Goal: Task Accomplishment & Management: Complete application form

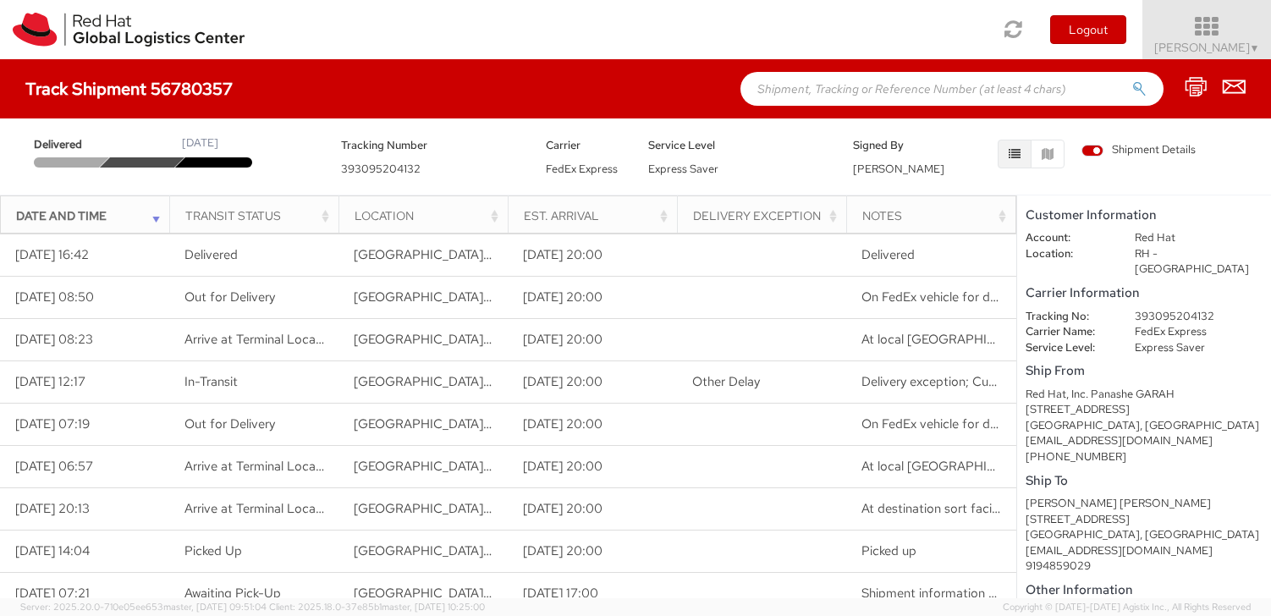
click at [1232, 41] on span "[PERSON_NAME] ▼" at bounding box center [1207, 47] width 106 height 15
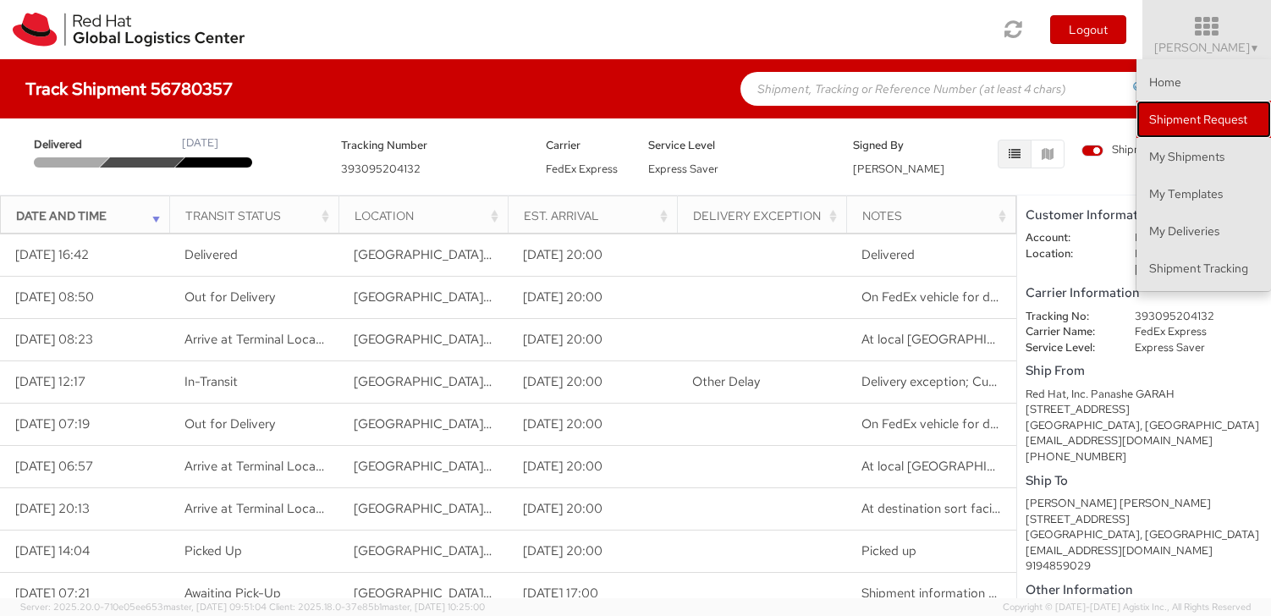
click at [1198, 123] on link "Shipment Request" at bounding box center [1204, 119] width 135 height 37
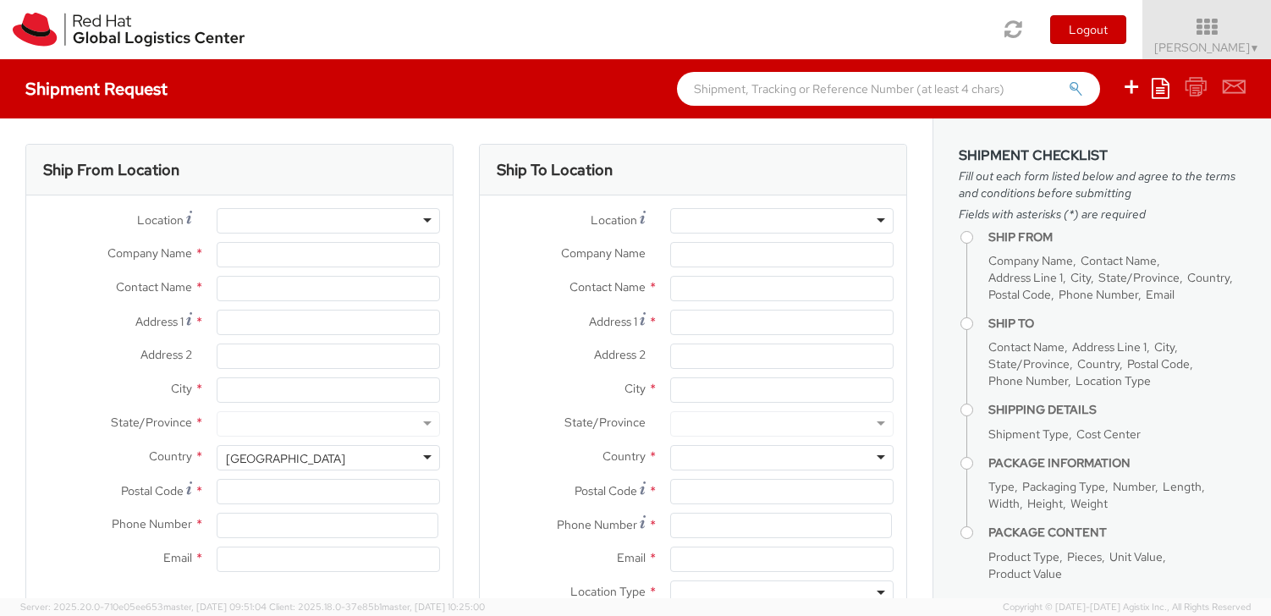
select select
select select "677"
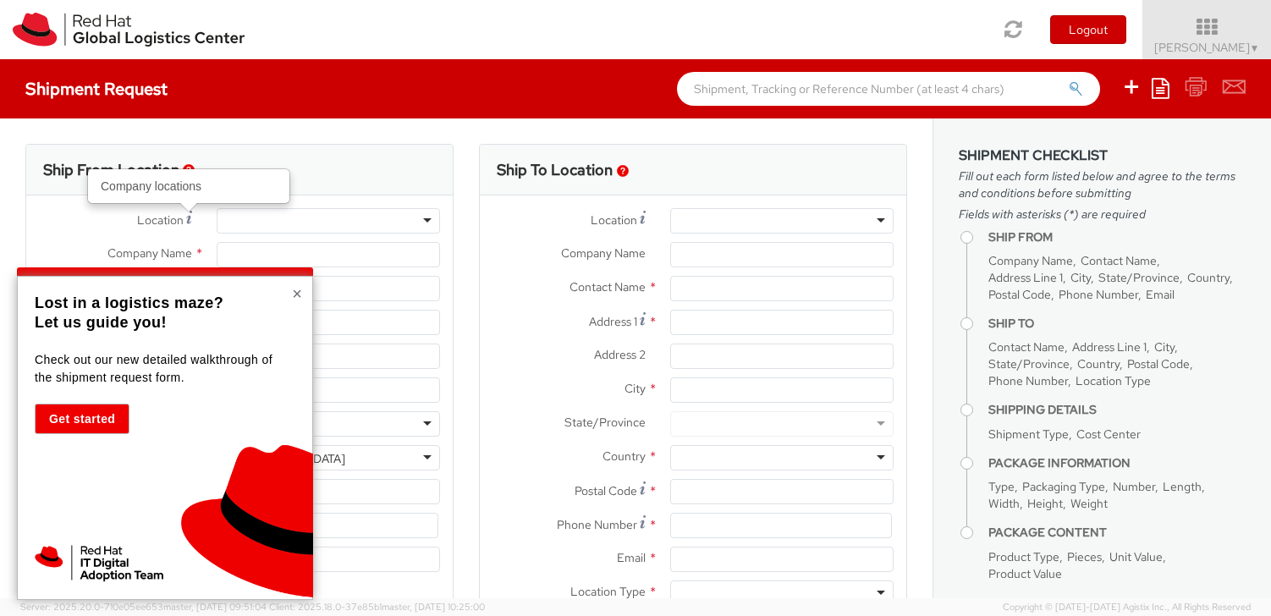
click at [297, 293] on button "×" at bounding box center [297, 293] width 10 height 17
click at [298, 297] on button "×" at bounding box center [297, 293] width 10 height 17
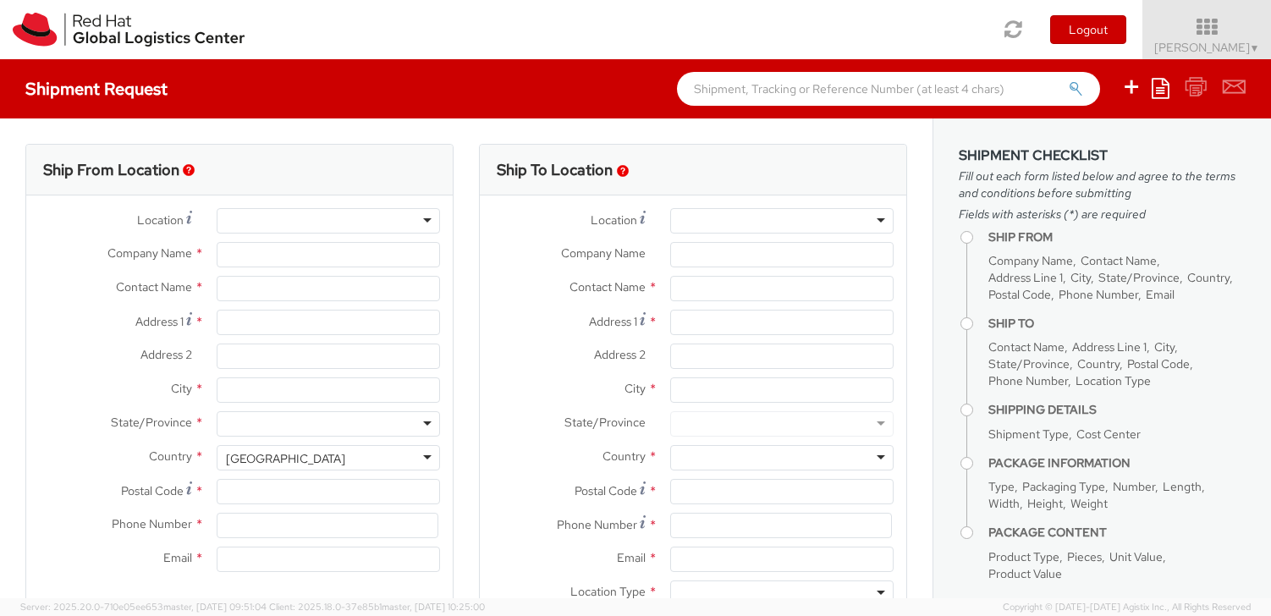
type input "Red Hat"
type input "[PERSON_NAME]"
type input "[EMAIL_ADDRESS][DOMAIN_NAME]"
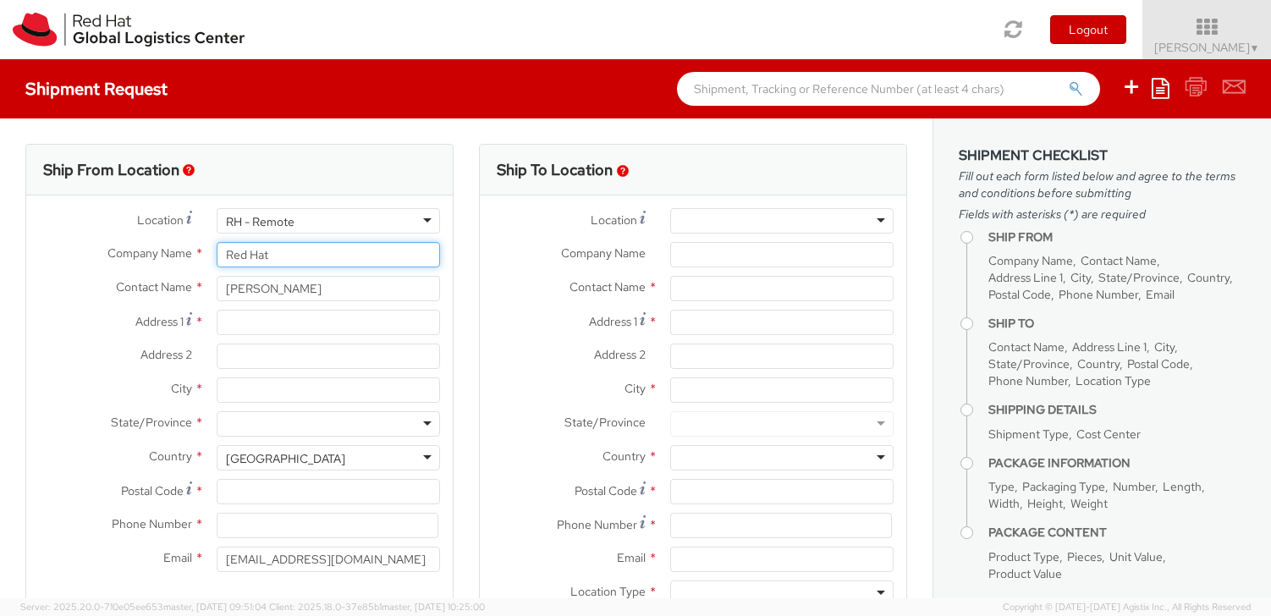
click at [288, 256] on input "Red Hat" at bounding box center [328, 254] width 223 height 25
click at [303, 223] on div "RH - Remote" at bounding box center [328, 220] width 223 height 25
click at [104, 293] on label "Contact Name *" at bounding box center [115, 287] width 178 height 22
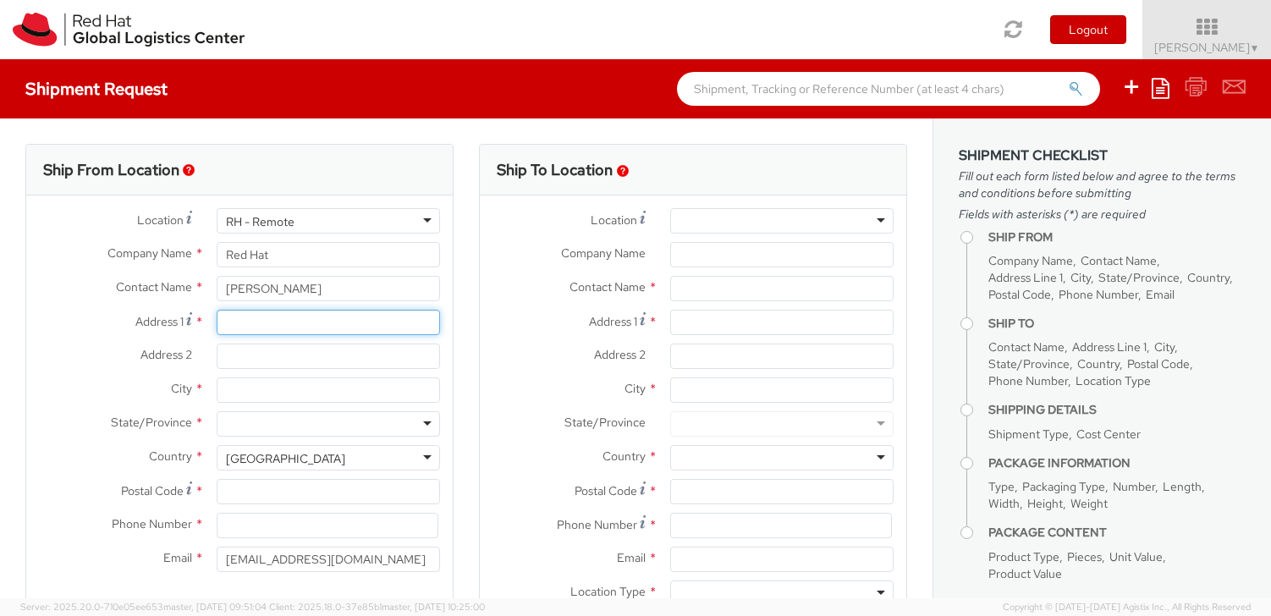
click at [330, 328] on input "Address 1 *" at bounding box center [328, 322] width 223 height 25
type input "[STREET_ADDRESS]"
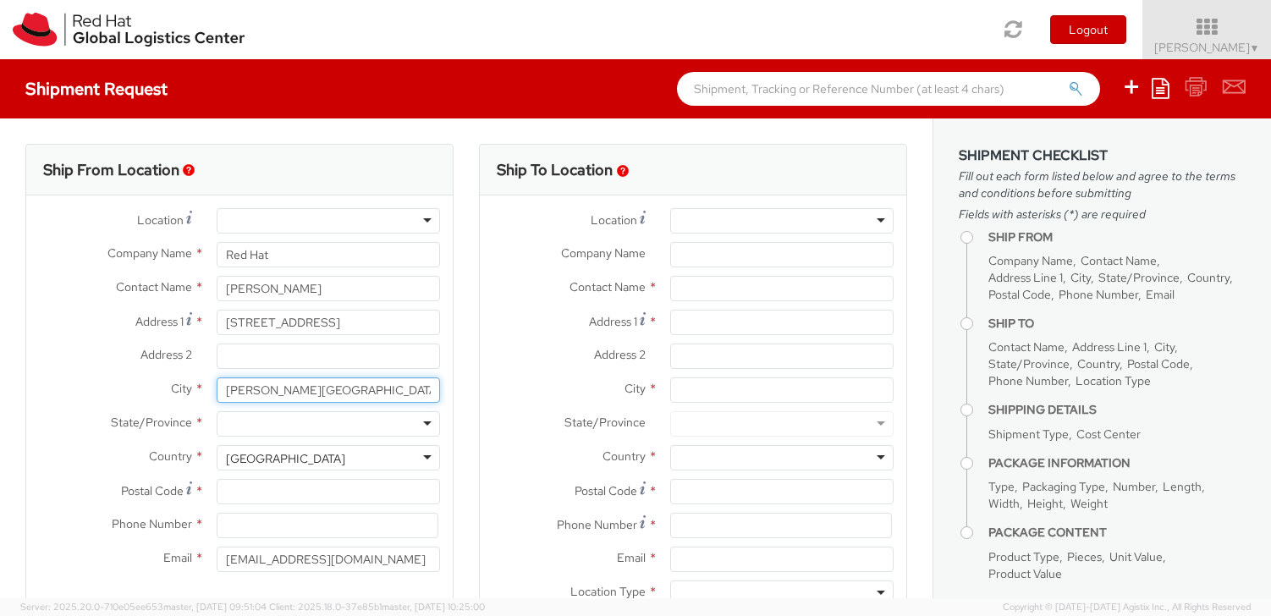
type input "[PERSON_NAME][GEOGRAPHIC_DATA]"
type input "Nor"
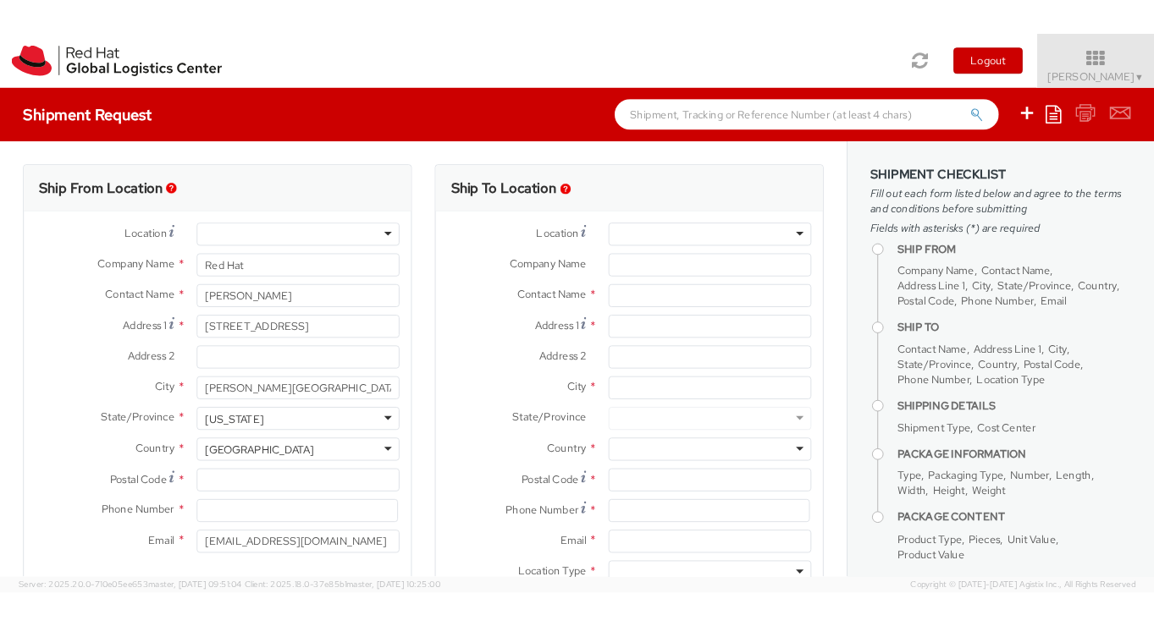
scroll to position [0, 0]
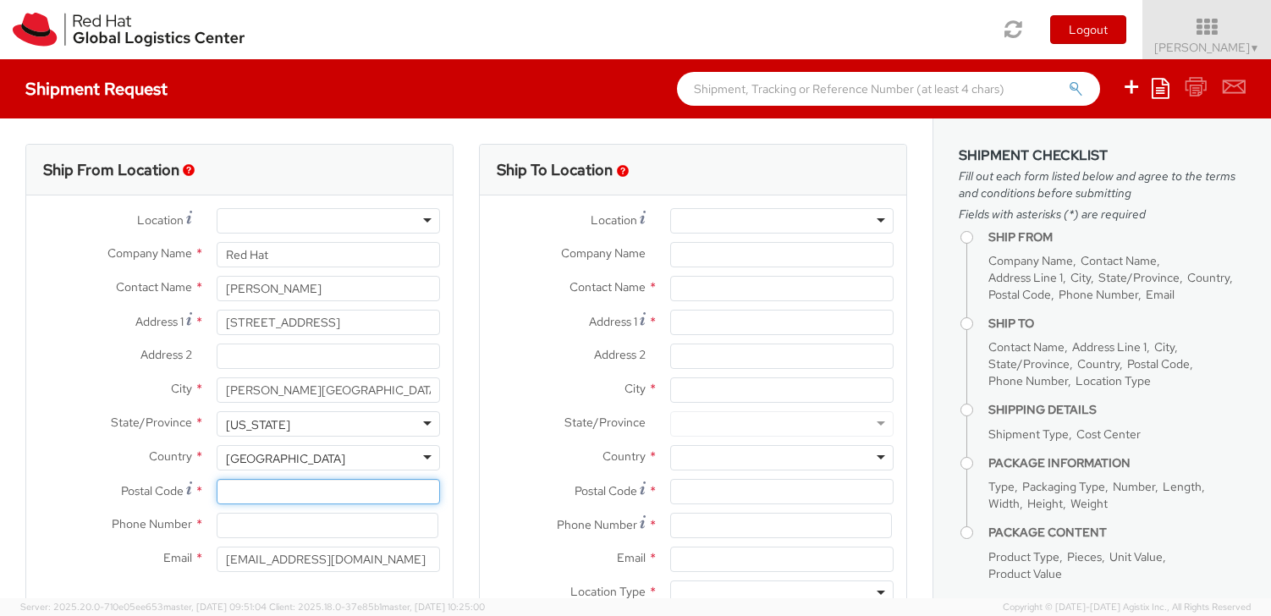
click at [272, 493] on input "Postal Code *" at bounding box center [328, 491] width 223 height 25
type input "27540"
click at [296, 519] on input at bounding box center [328, 525] width 222 height 25
type input "9194859029"
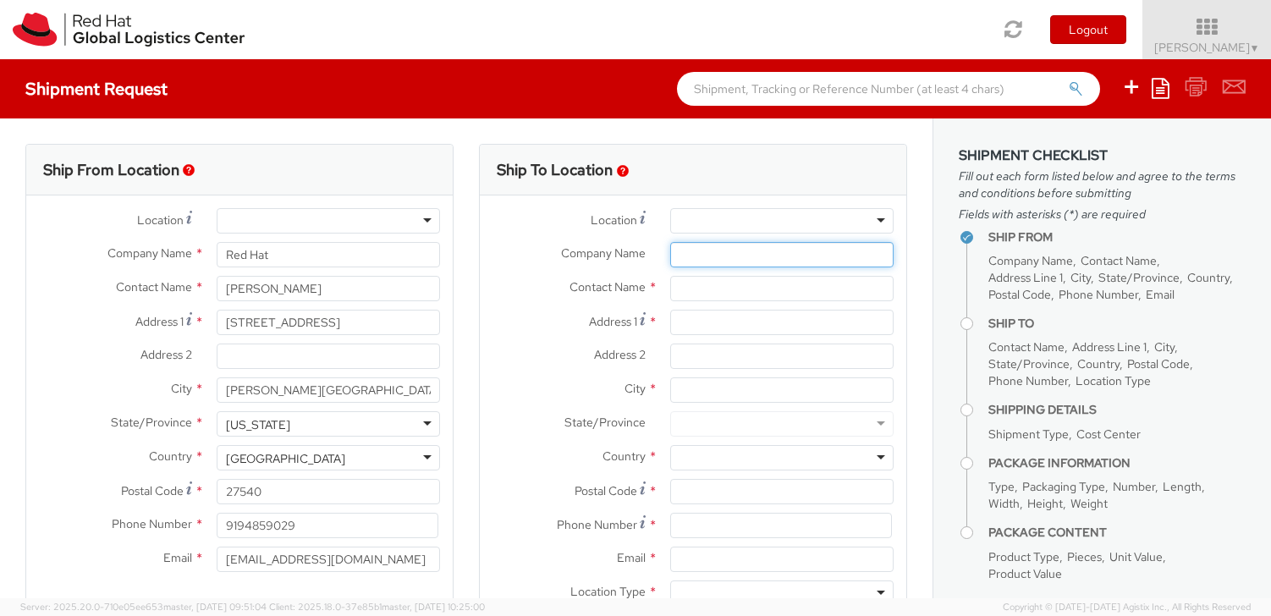
click at [695, 255] on input "Company Name *" at bounding box center [781, 254] width 223 height 25
click at [695, 286] on input "text" at bounding box center [781, 288] width 223 height 25
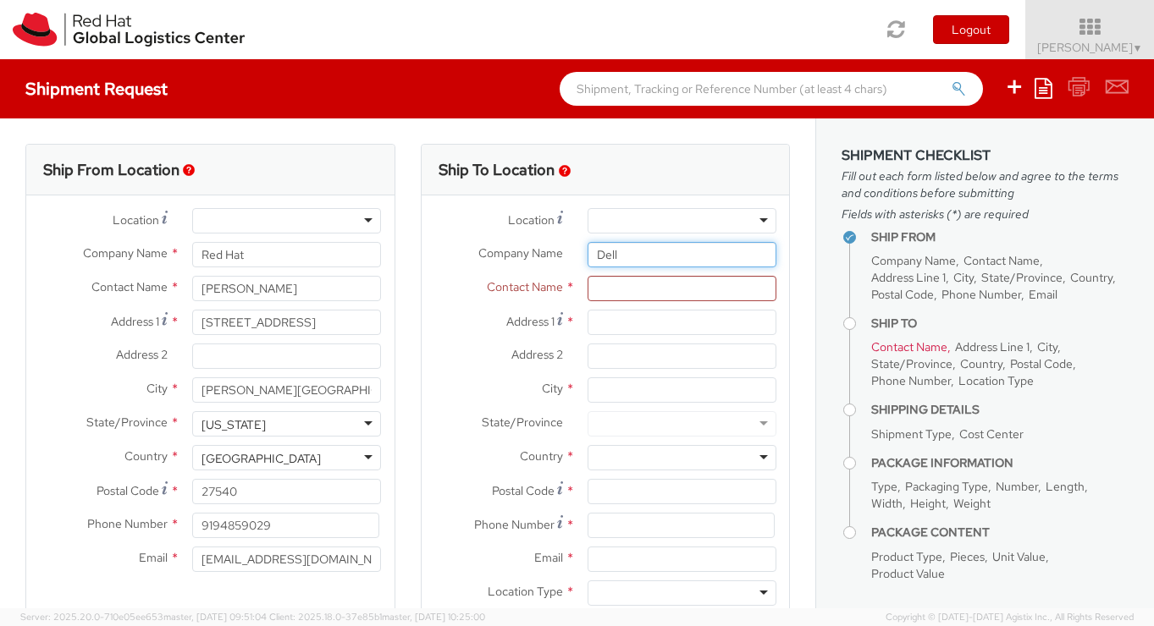
click at [638, 255] on input "Dell" at bounding box center [681, 254] width 189 height 25
paste input "Technologies ([GEOGRAPHIC_DATA] 176A)"
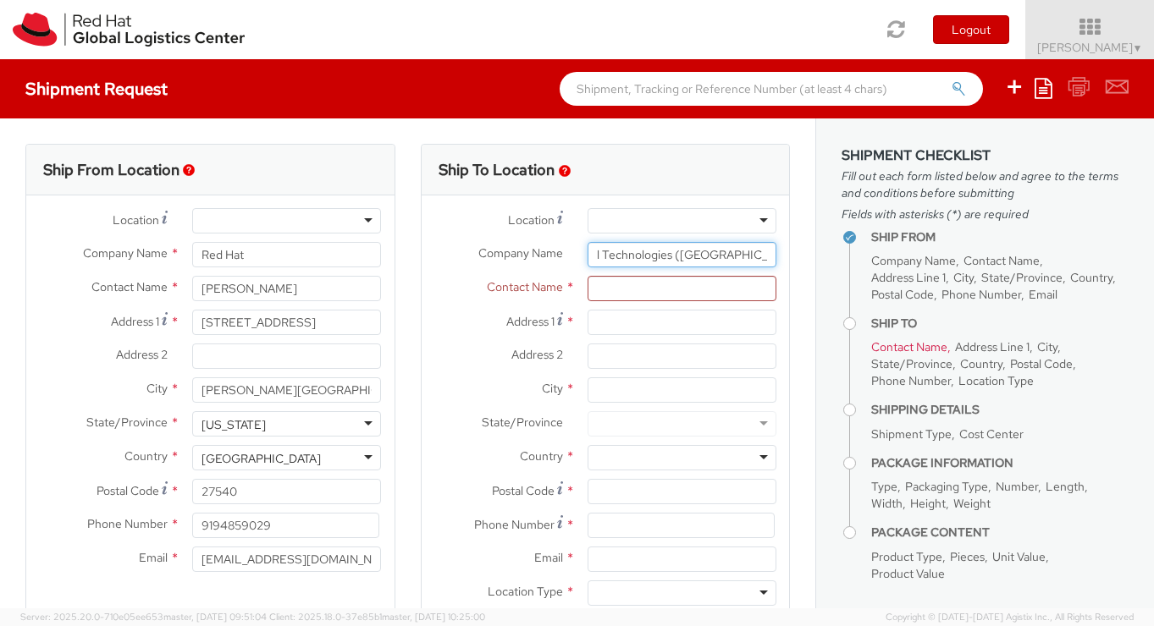
type input "Dell Technologies ([GEOGRAPHIC_DATA] 176A)"
click at [620, 291] on input "text" at bounding box center [681, 288] width 189 height 25
paste input "[PERSON_NAME] / [PERSON_NAME]"
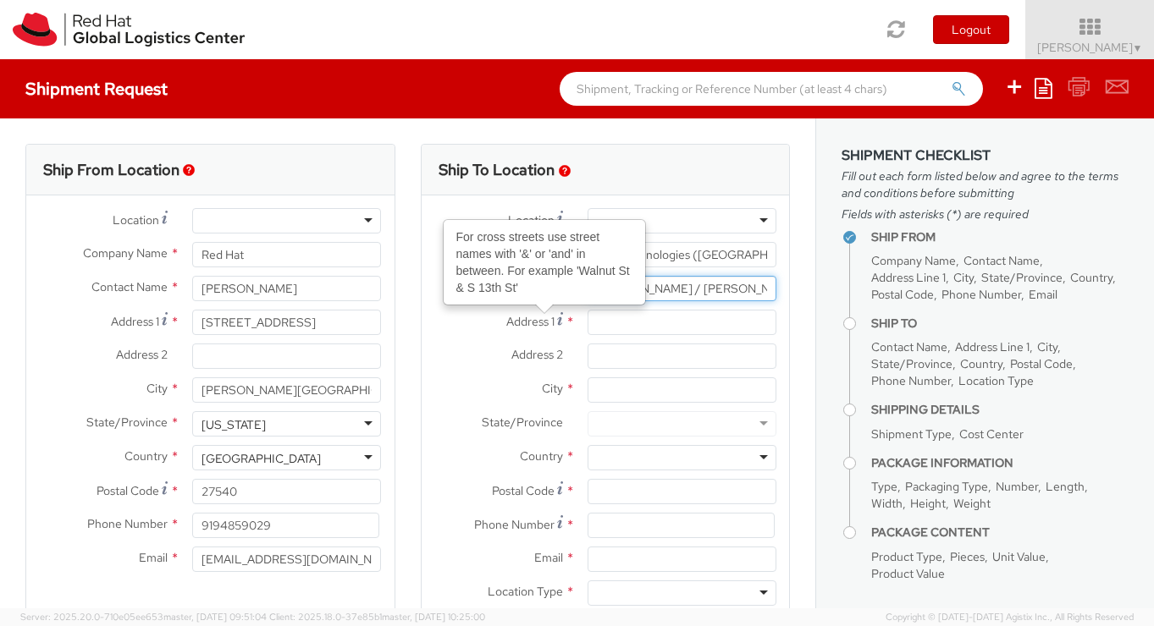
type input "[PERSON_NAME] / [PERSON_NAME]"
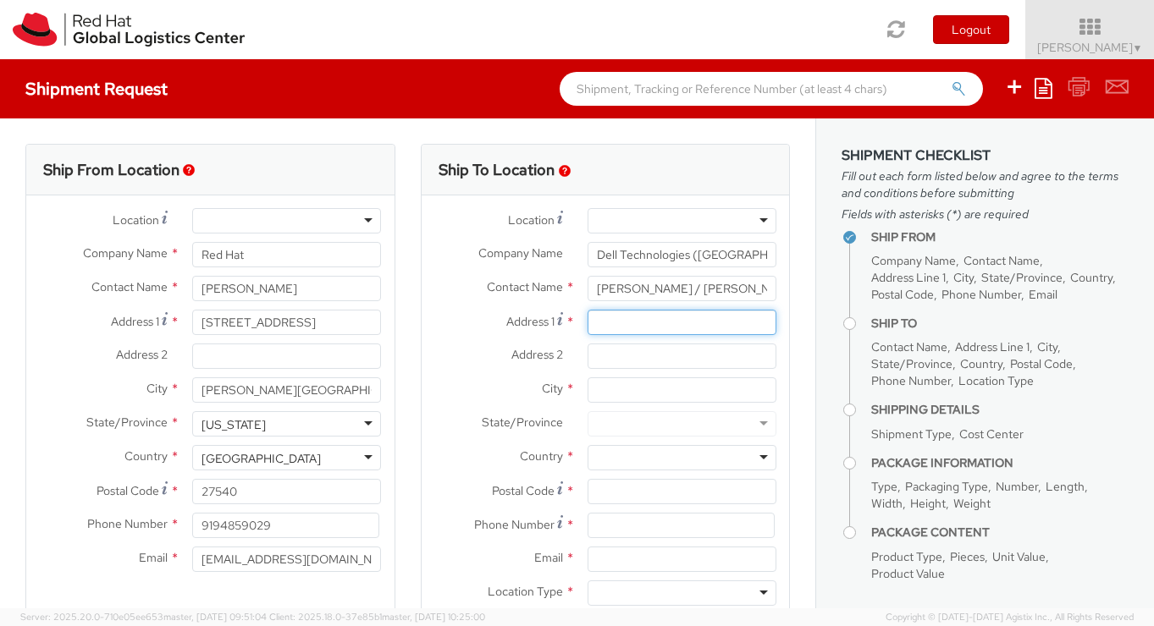
click at [624, 324] on input "Address 1 *" at bounding box center [681, 322] width 189 height 25
paste input "[STREET_ADDRESS]"
type input "[STREET_ADDRESS]"
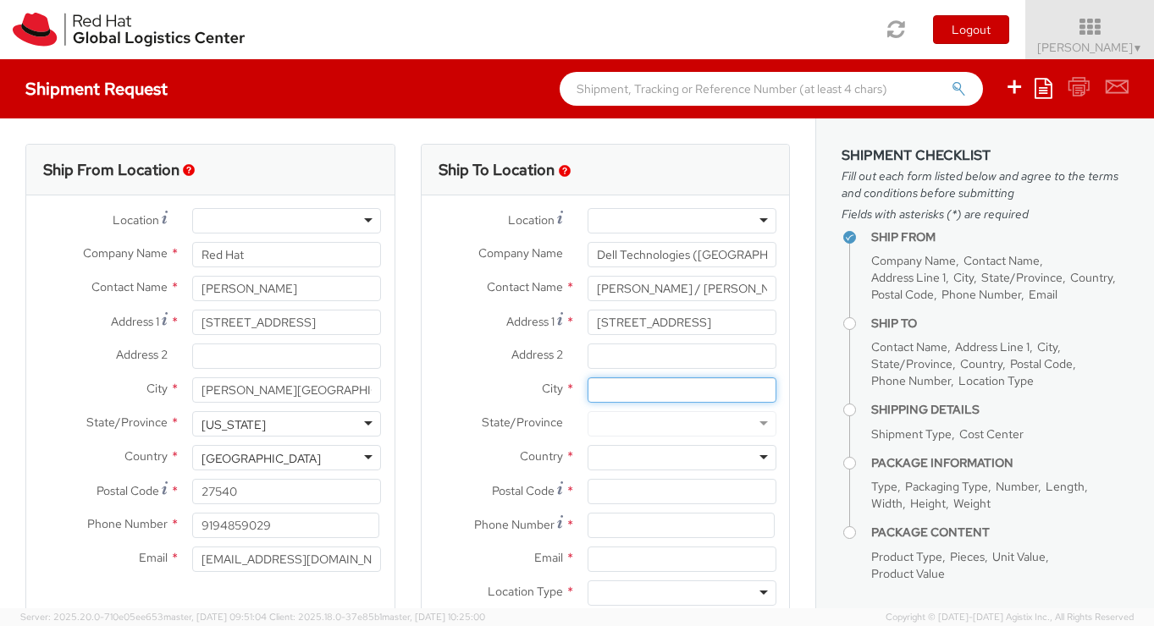
click at [611, 390] on input "City *" at bounding box center [681, 389] width 189 height 25
paste input "Hopkinton/[GEOGRAPHIC_DATA]"
click at [676, 387] on input "Hopkinton/[GEOGRAPHIC_DATA]" at bounding box center [681, 389] width 189 height 25
type input "Hopkinton"
click at [642, 425] on div at bounding box center [681, 423] width 189 height 25
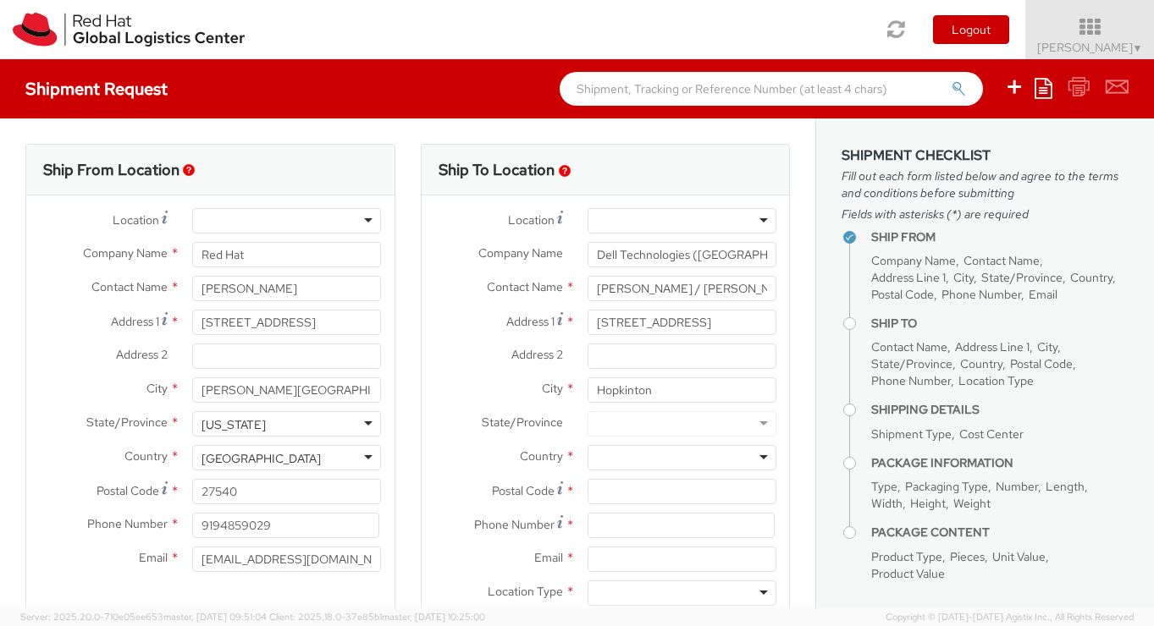
click at [763, 426] on div at bounding box center [681, 423] width 189 height 25
click at [657, 423] on div at bounding box center [681, 423] width 189 height 25
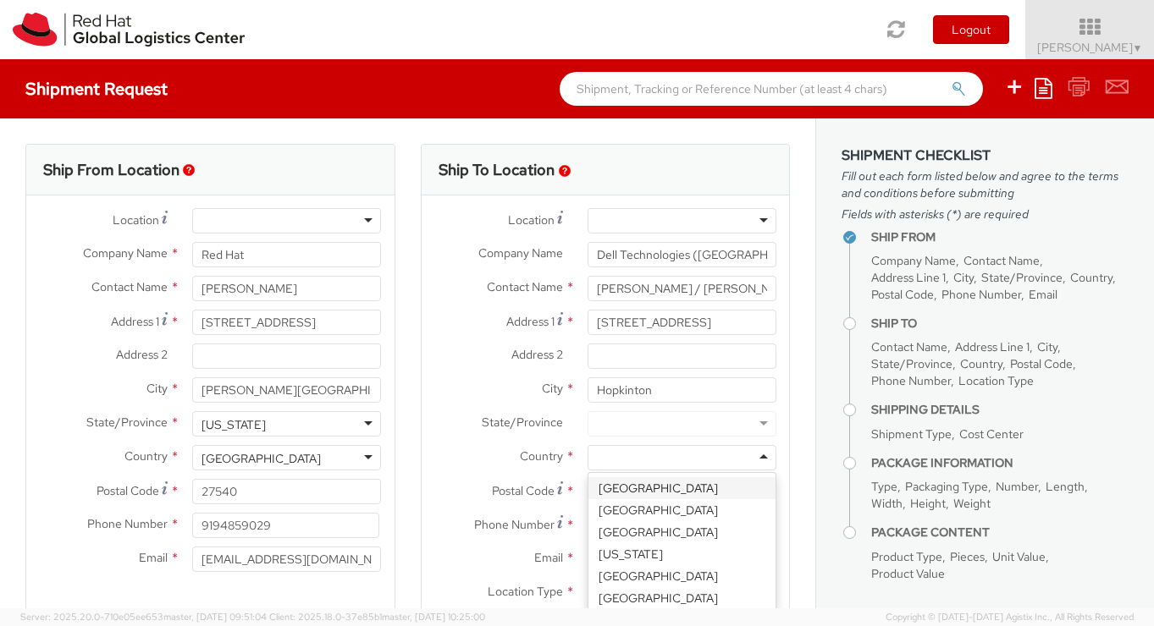
click at [645, 458] on div at bounding box center [681, 457] width 189 height 25
type input "Un"
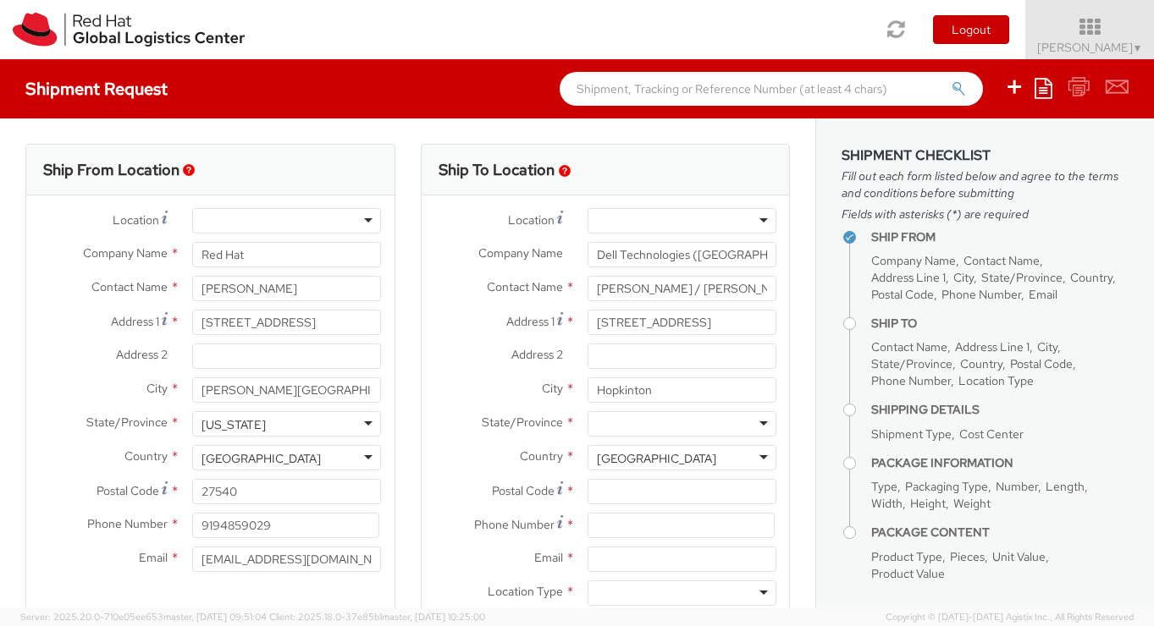
click at [761, 424] on div at bounding box center [681, 423] width 189 height 25
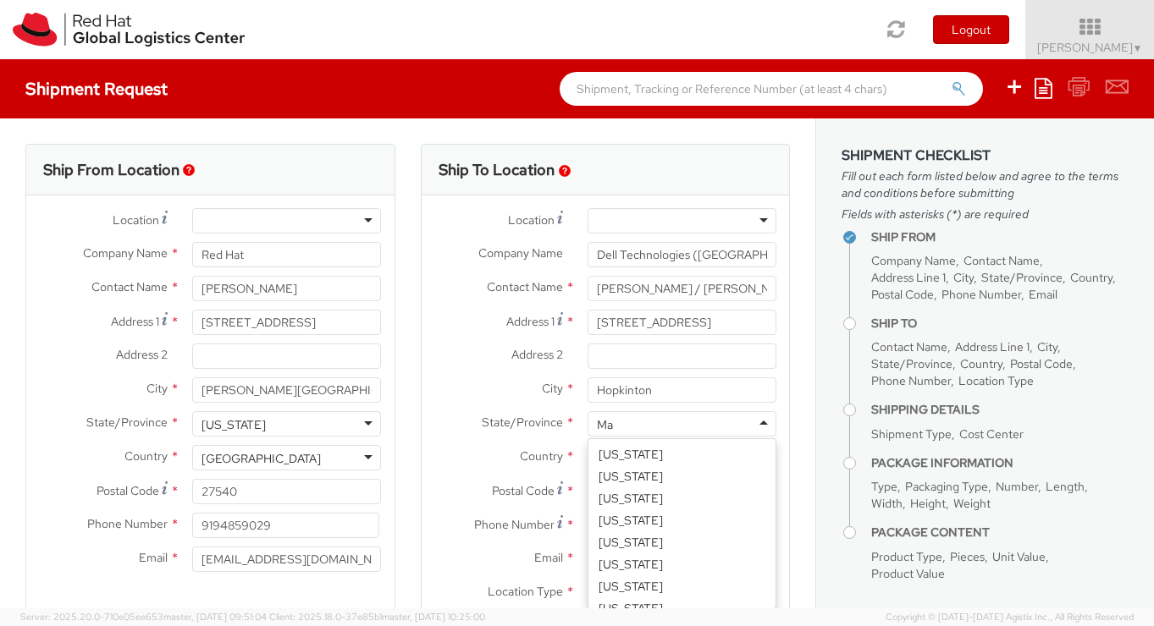
scroll to position [41, 0]
type input "Mas"
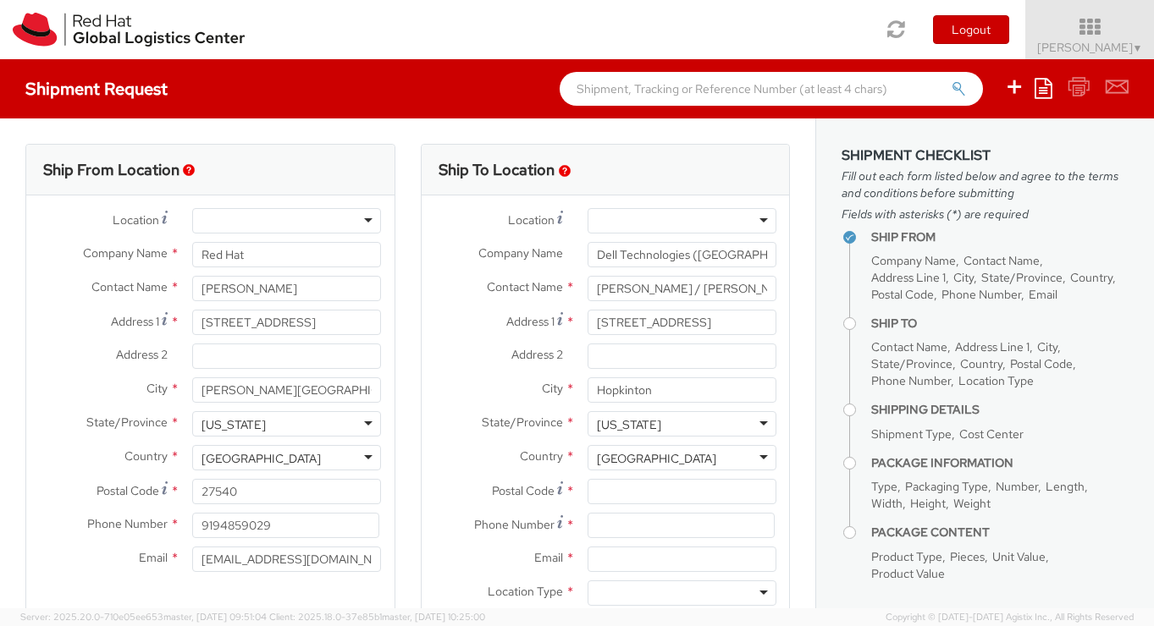
scroll to position [0, 0]
click at [635, 499] on input "Postal Code *" at bounding box center [681, 491] width 189 height 25
paste input "01748"
type input "01748"
click at [625, 526] on input at bounding box center [680, 525] width 187 height 25
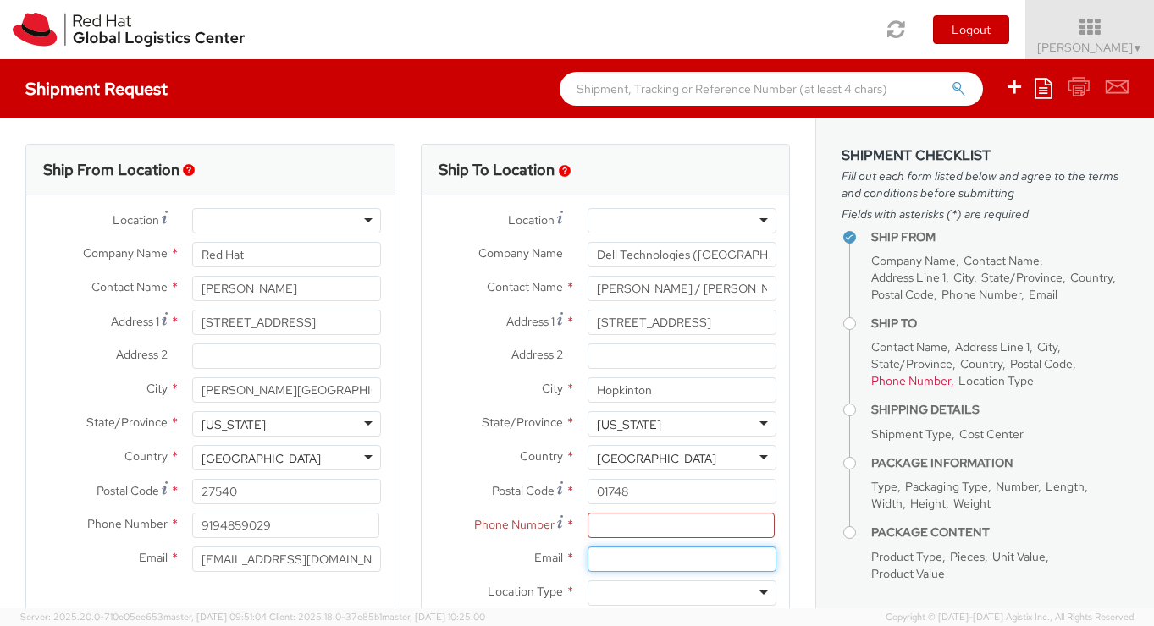
click at [625, 563] on input "Email *" at bounding box center [681, 559] width 189 height 25
paste input "[EMAIL_ADDRESS][DOMAIN_NAME]"
type input "[EMAIL_ADDRESS][DOMAIN_NAME]"
click at [622, 526] on input at bounding box center [680, 525] width 187 height 25
paste input "[PHONE_NUMBER]"
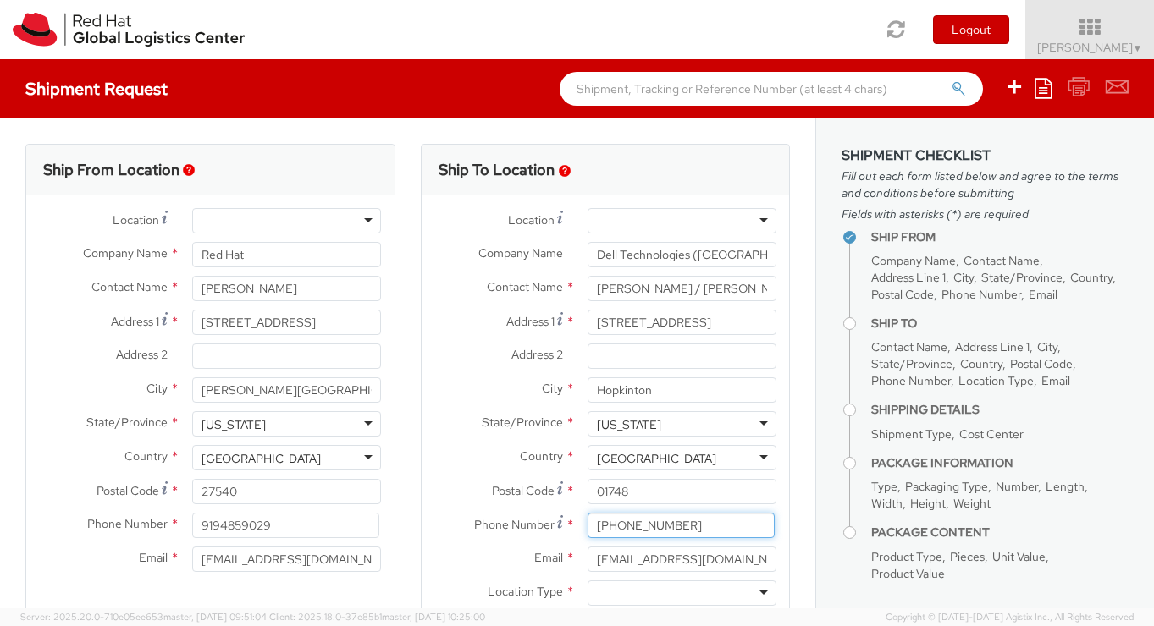
type input "[PHONE_NUMBER]"
click at [618, 590] on div at bounding box center [681, 593] width 189 height 25
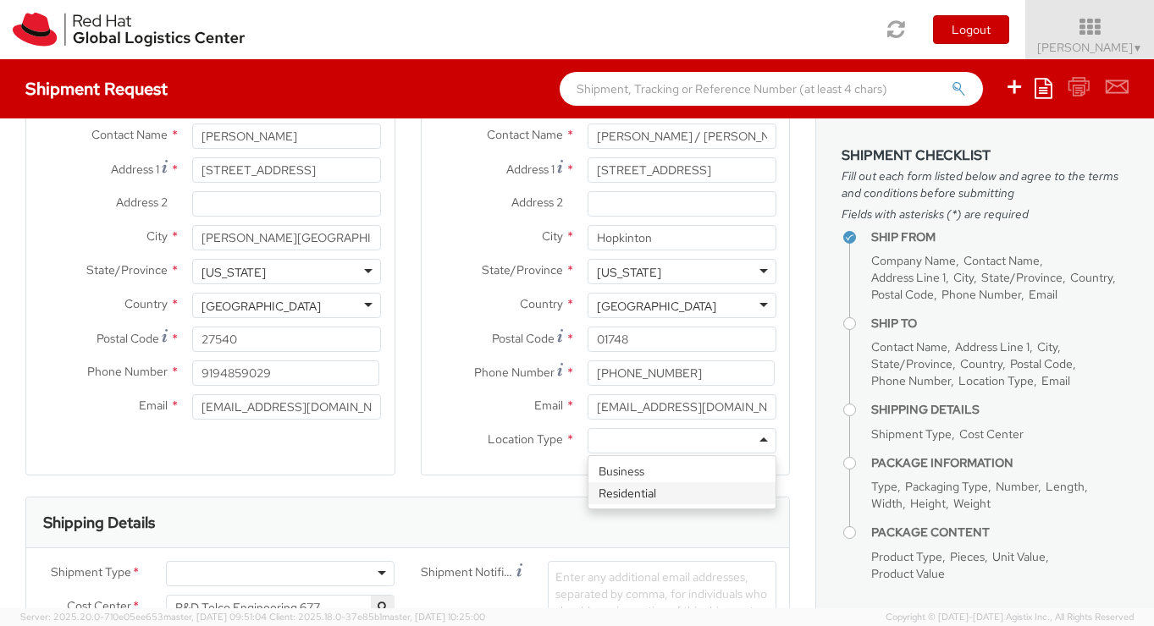
scroll to position [157, 0]
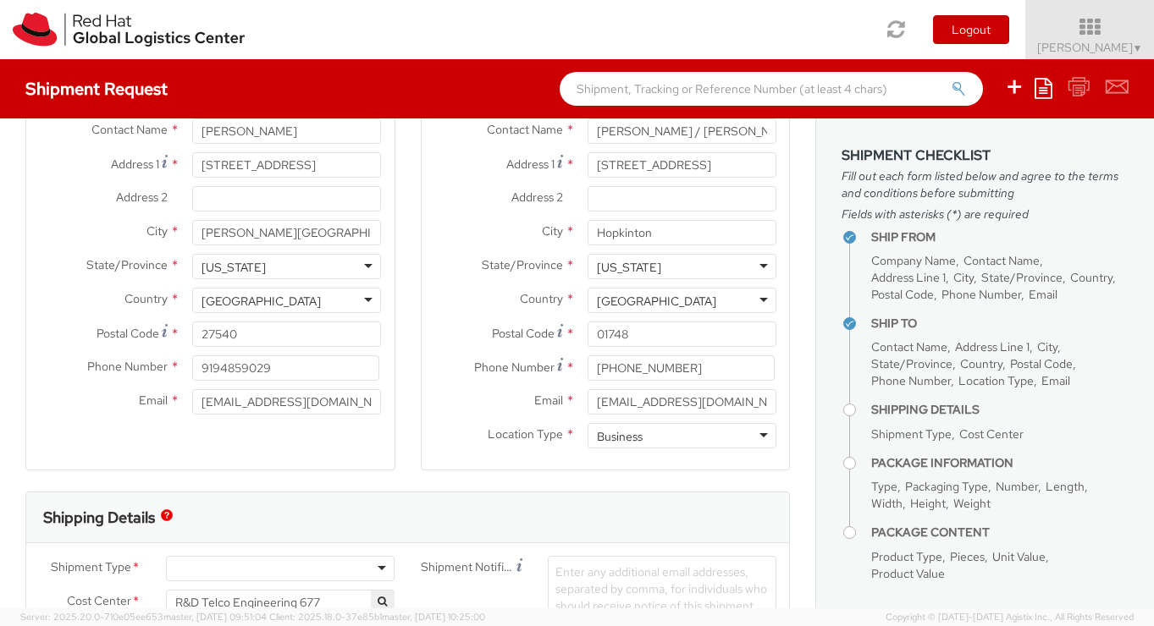
click at [454, 455] on div "Location Type * Business Business Business Residential" at bounding box center [605, 440] width 368 height 34
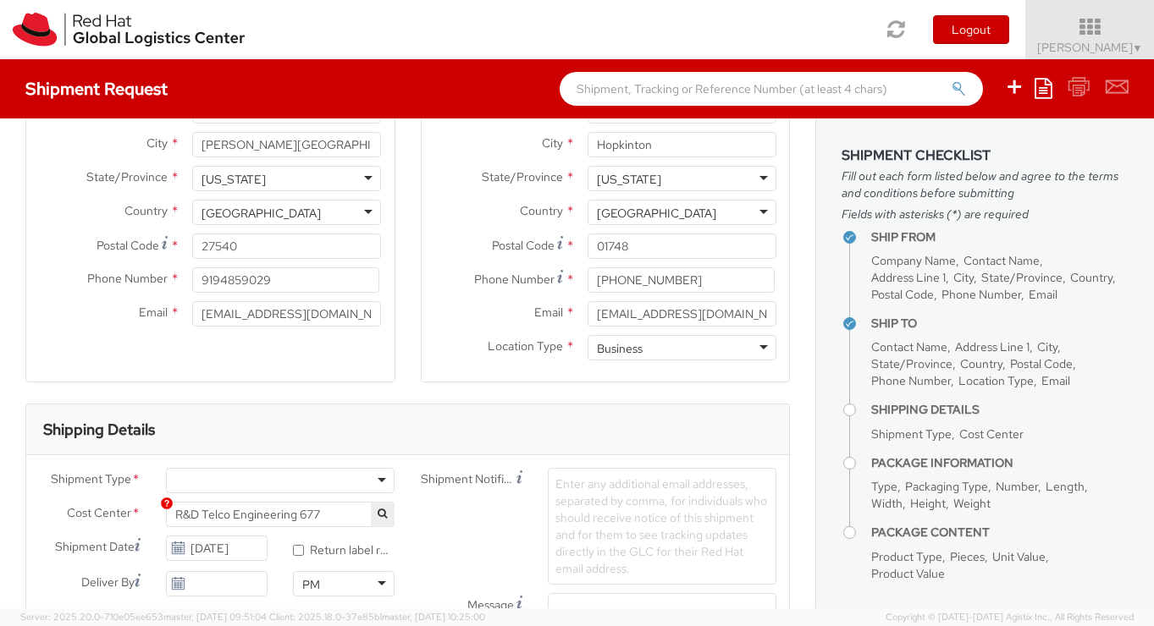
scroll to position [277, 0]
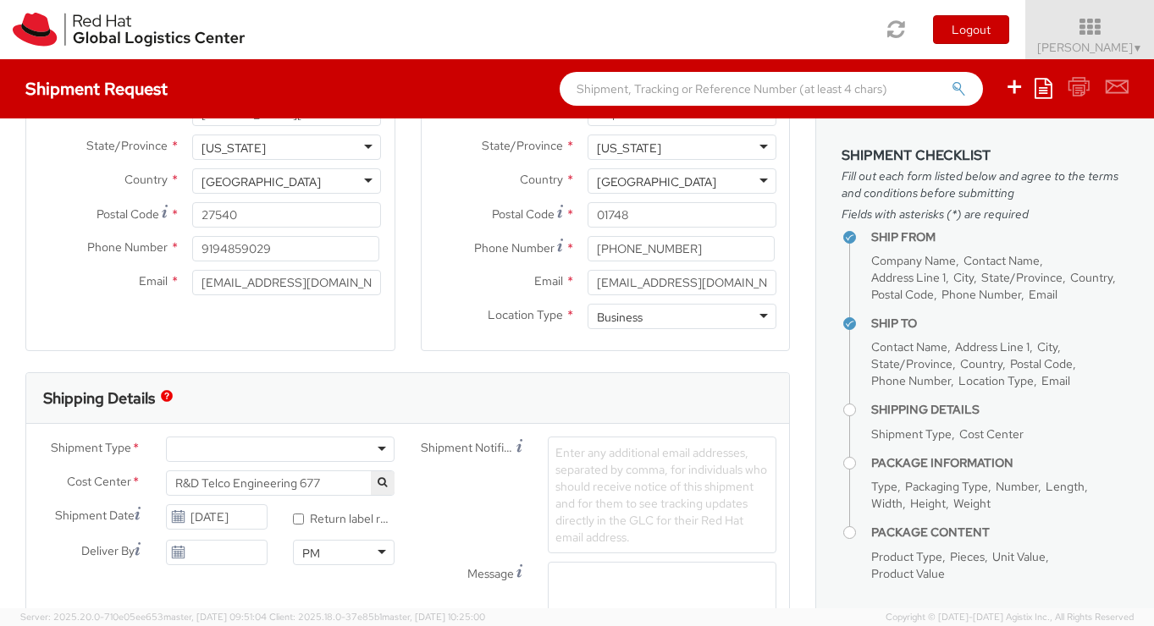
click at [371, 441] on div at bounding box center [280, 449] width 229 height 25
click at [175, 554] on icon at bounding box center [178, 553] width 14 height 14
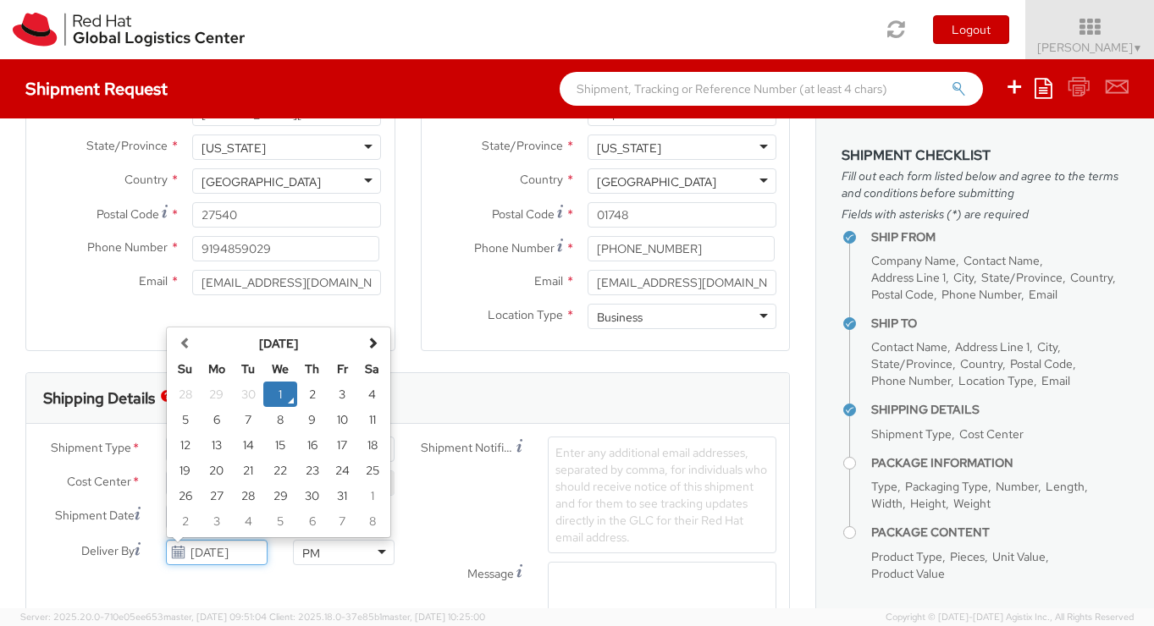
click at [225, 553] on input "[DATE]" at bounding box center [217, 552] width 102 height 25
click at [222, 416] on td "6" at bounding box center [217, 419] width 34 height 25
type input "[DATE]"
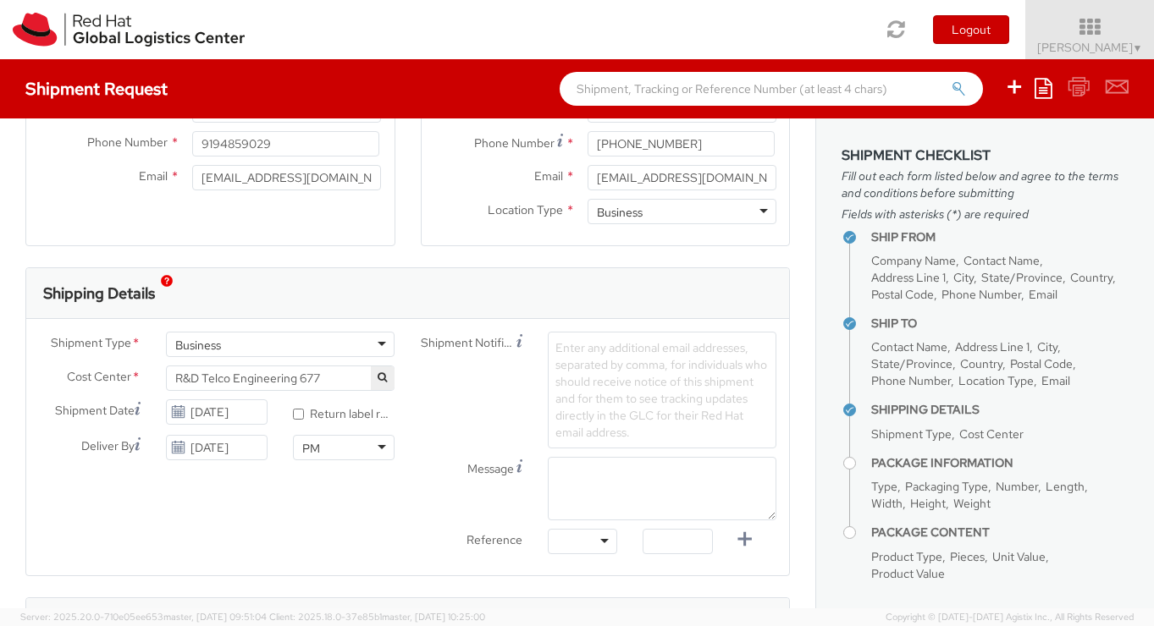
scroll to position [392, 0]
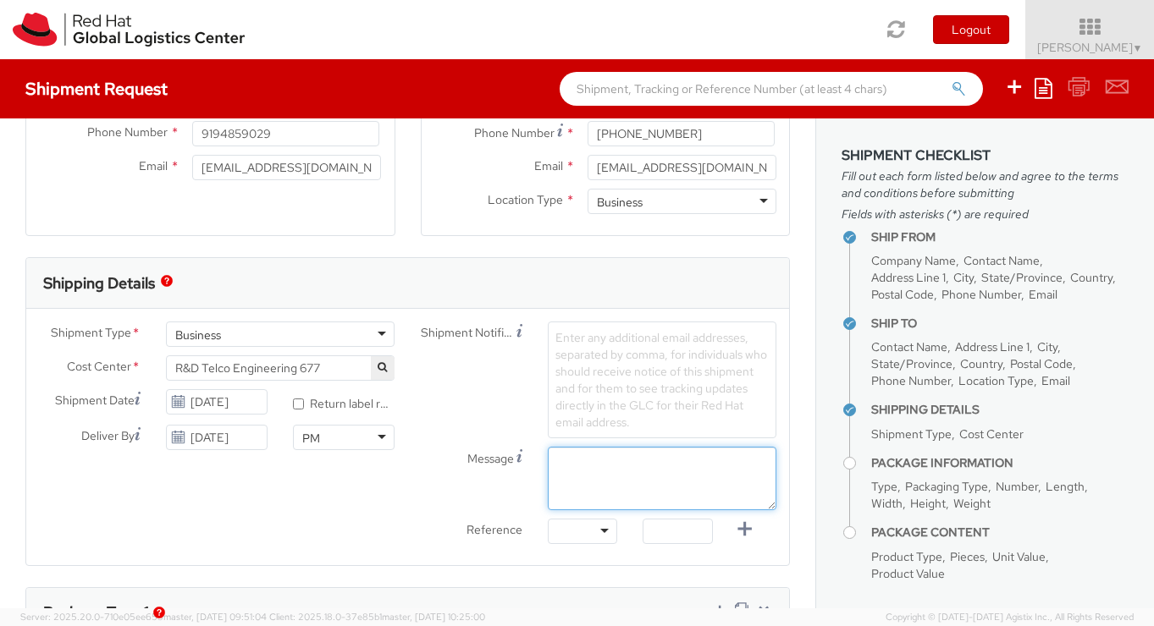
click at [595, 471] on textarea "Message" at bounding box center [662, 478] width 229 height 63
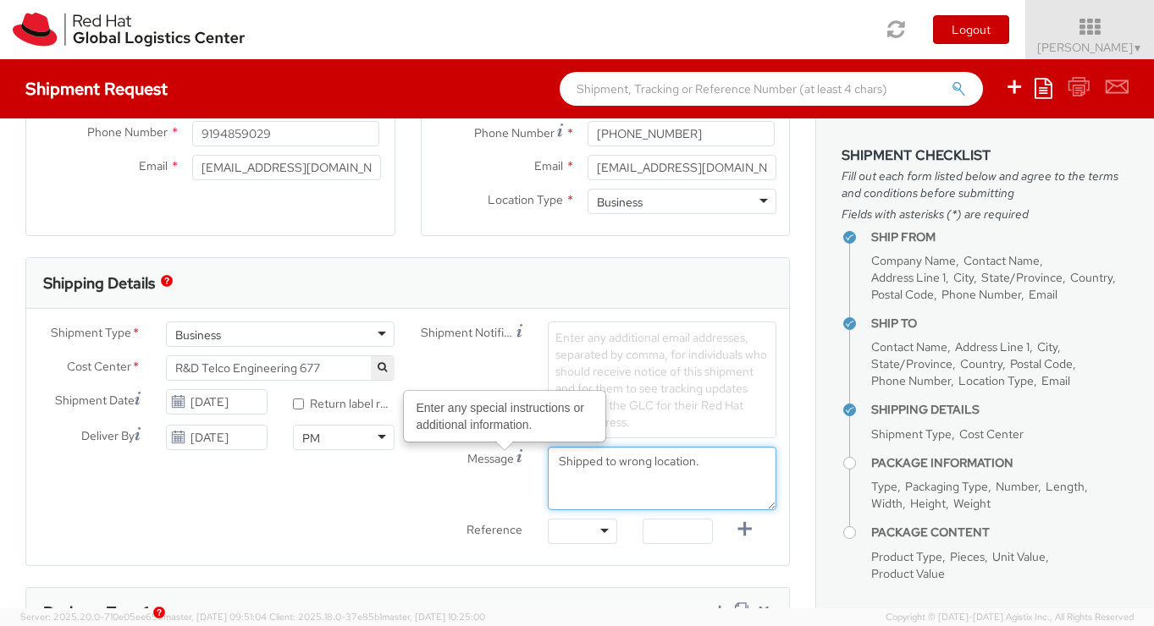
type textarea "Shipped to wrong location."
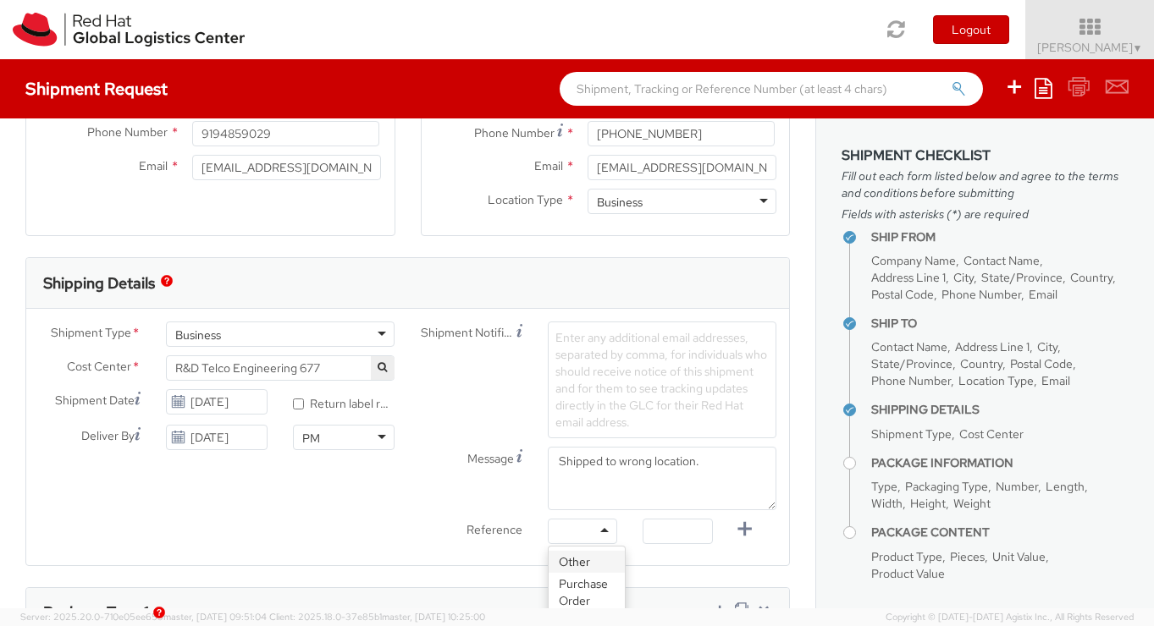
click at [613, 526] on div at bounding box center [583, 531] width 70 height 25
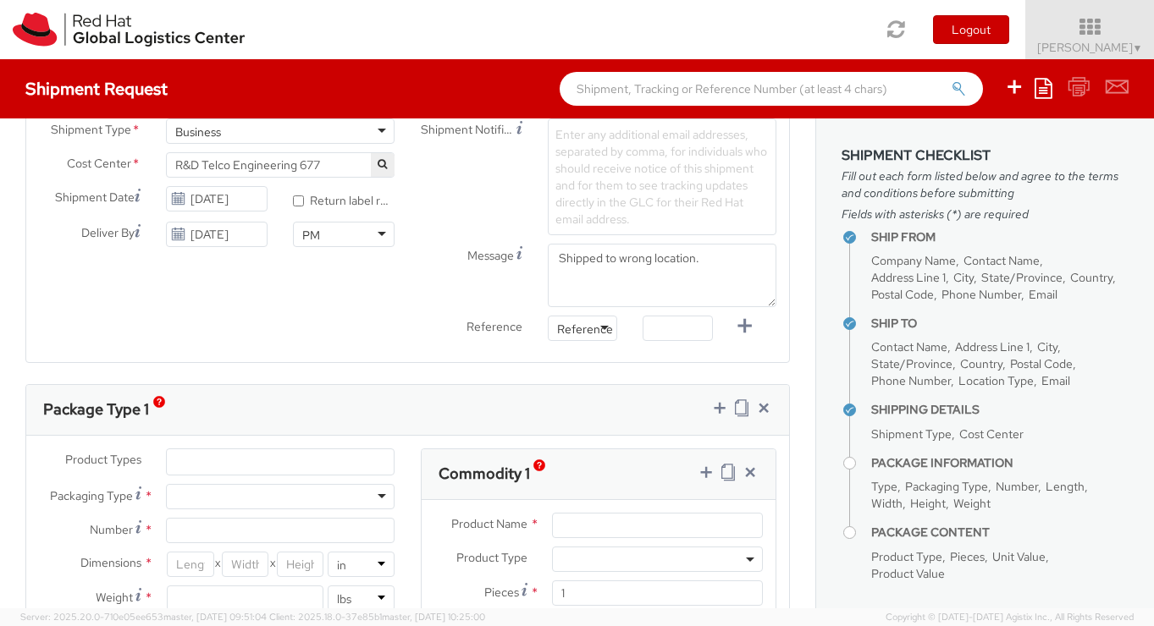
scroll to position [609, 0]
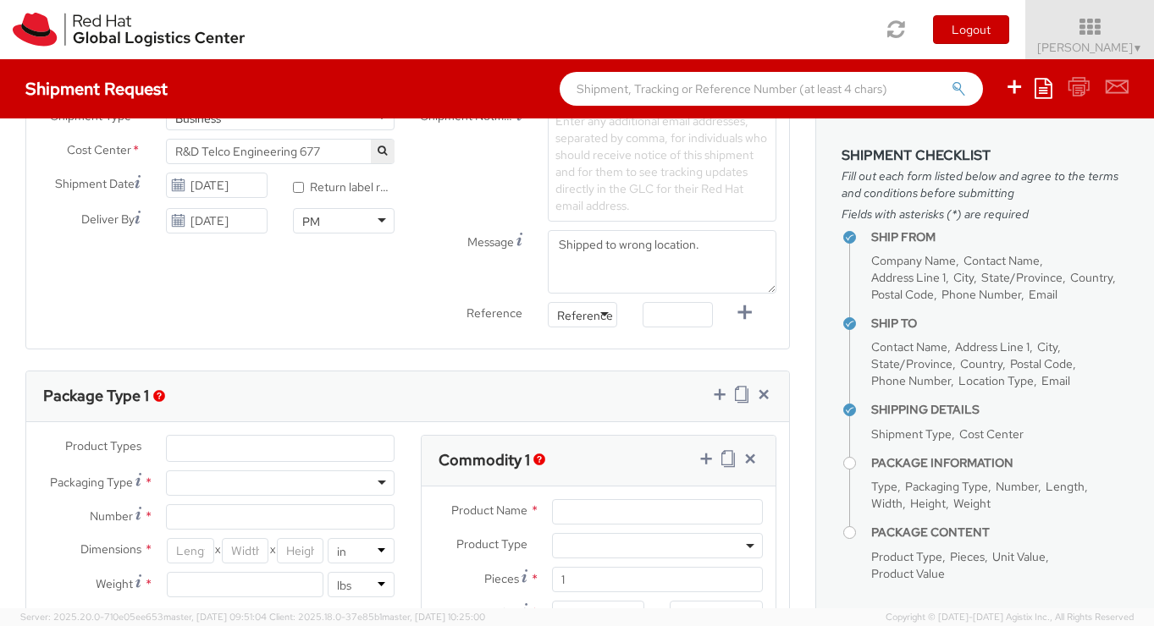
click at [196, 449] on ul at bounding box center [280, 448] width 227 height 25
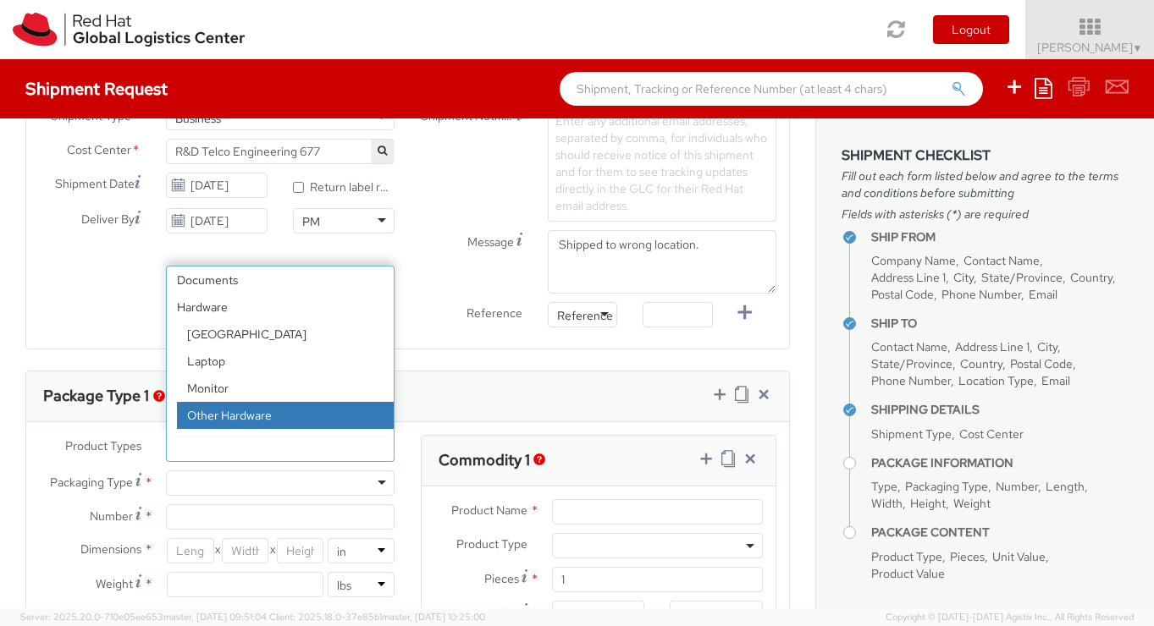
select select "HARD_OTHER"
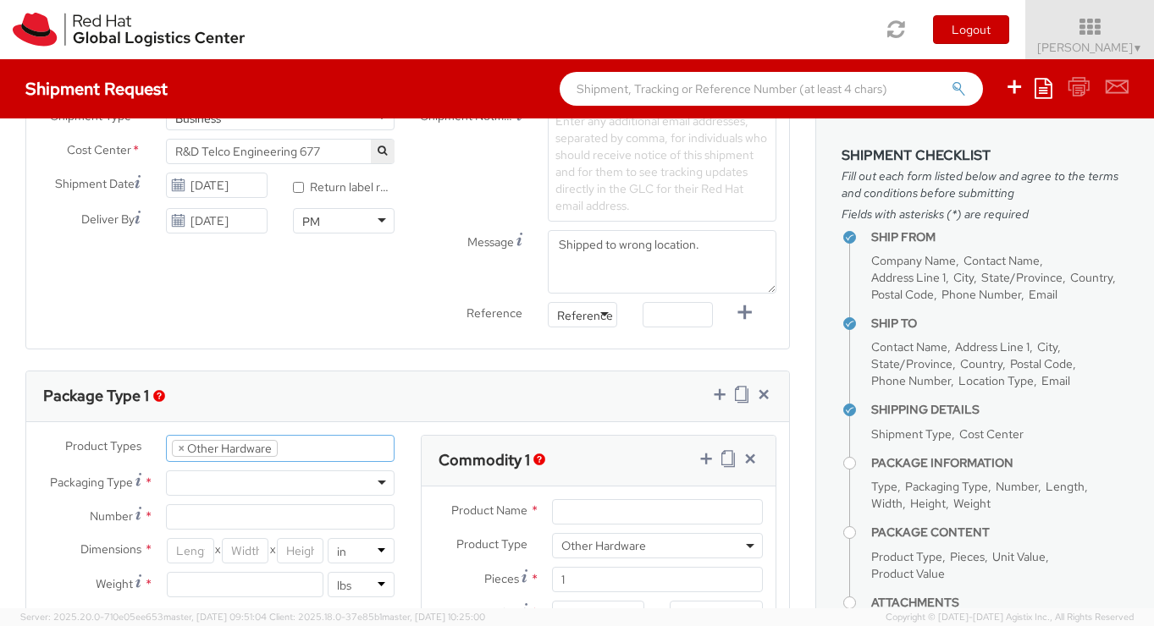
scroll to position [85, 0]
click at [262, 483] on div at bounding box center [280, 483] width 229 height 25
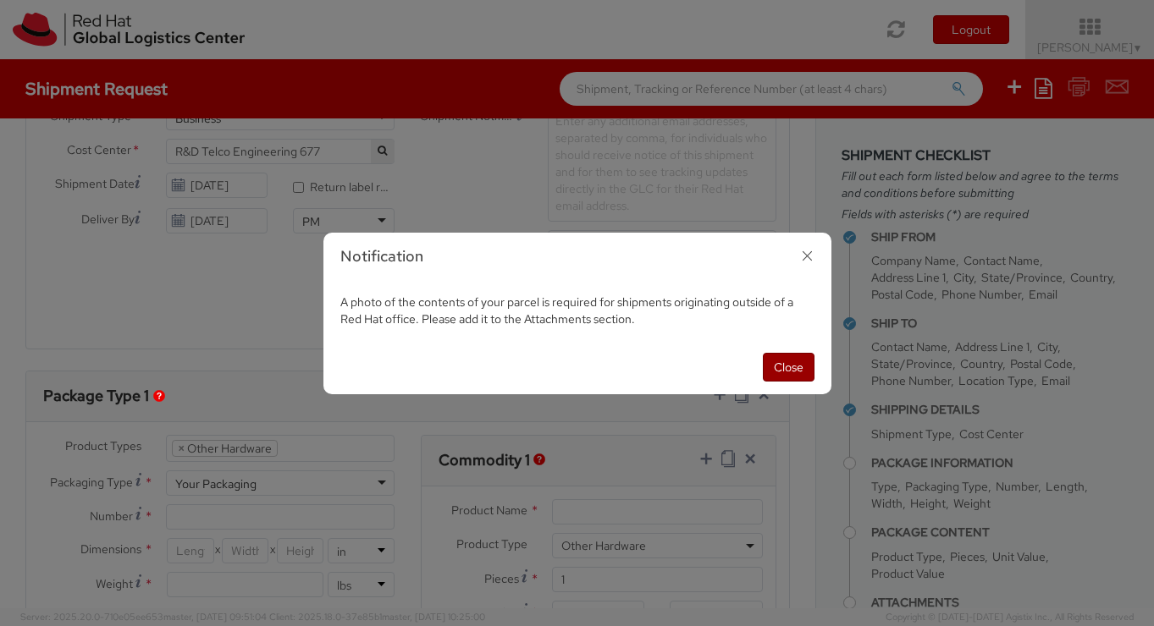
click at [790, 365] on button "Close" at bounding box center [789, 367] width 52 height 29
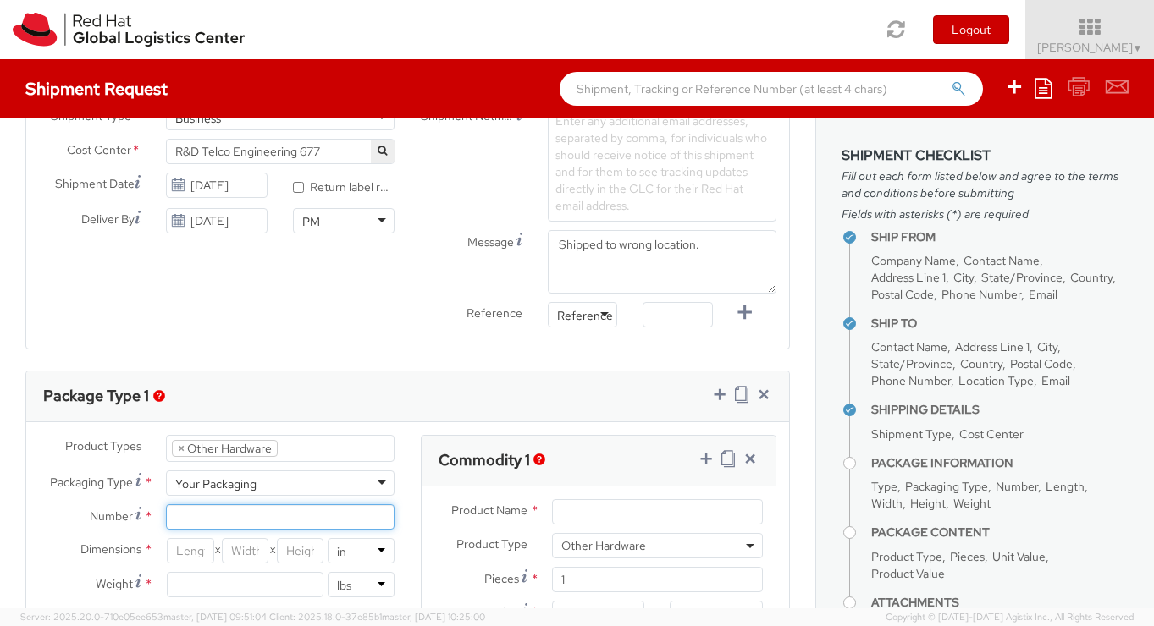
click at [210, 521] on input "Number *" at bounding box center [280, 516] width 229 height 25
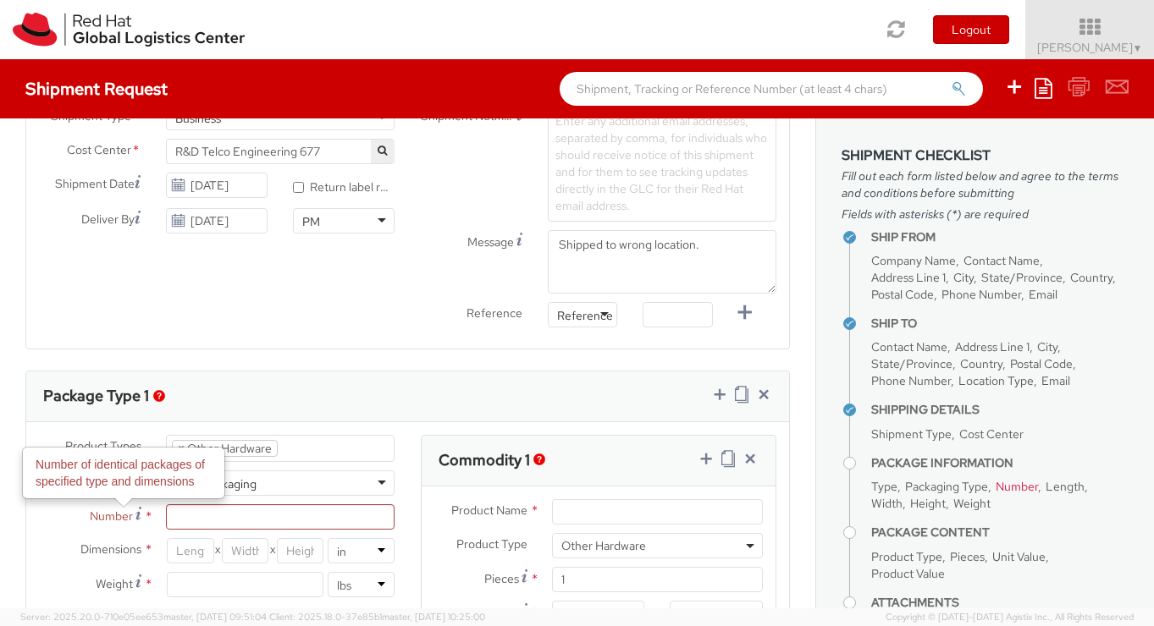
click at [128, 516] on span "Number" at bounding box center [111, 516] width 43 height 15
click at [166, 516] on input "Number Number of identical packages of specified type and dimensions *" at bounding box center [280, 516] width 229 height 25
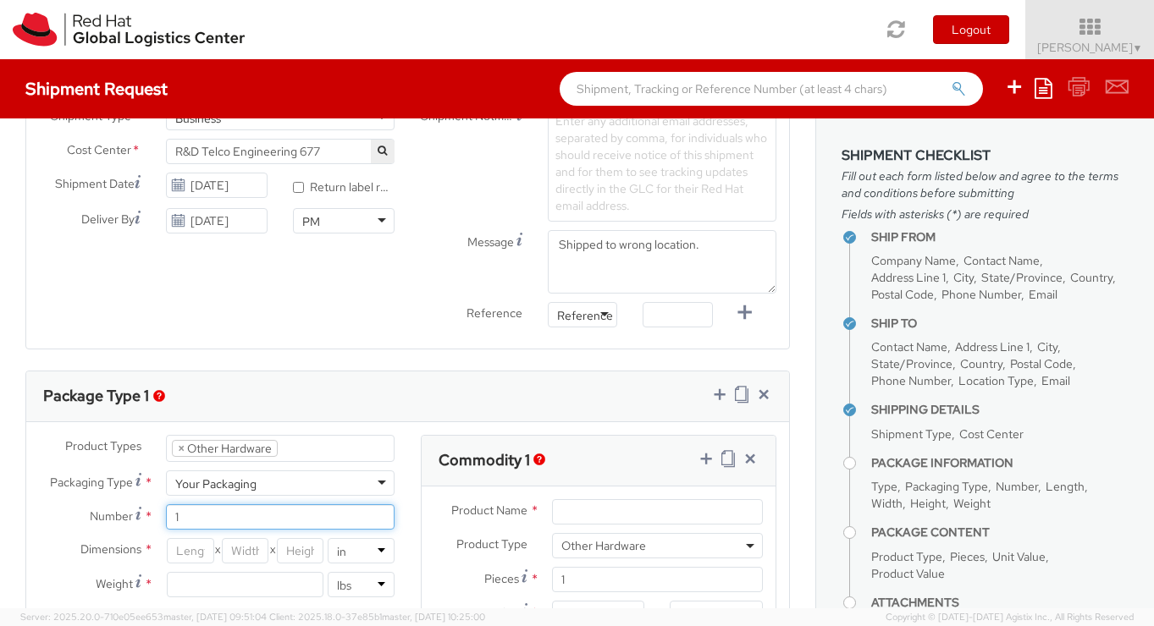
type input "1"
click at [190, 553] on input "number" at bounding box center [190, 550] width 47 height 25
type input "14"
type input "6"
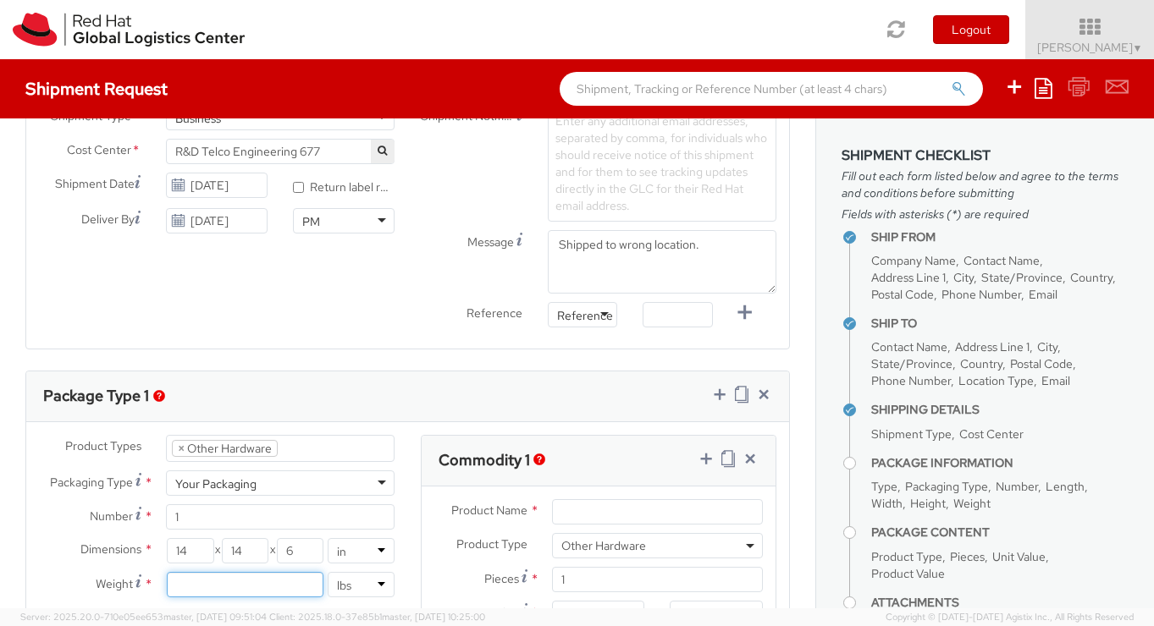
click at [181, 587] on input "number" at bounding box center [245, 584] width 157 height 25
type input "8"
click at [61, 555] on label "Dimensions *" at bounding box center [89, 549] width 127 height 22
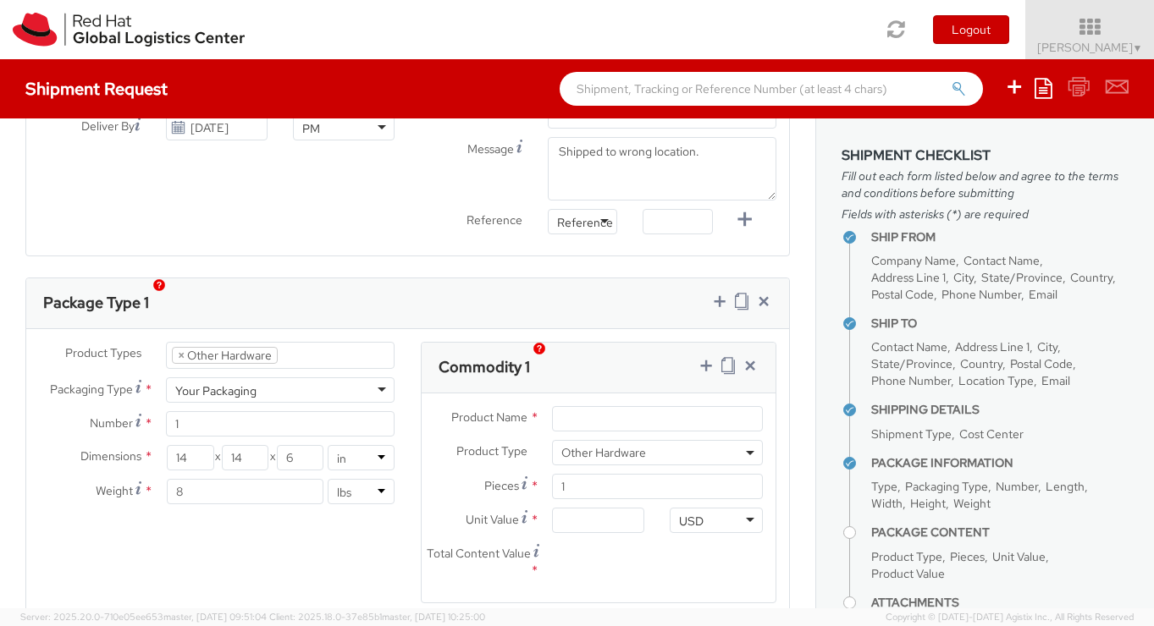
scroll to position [731, 0]
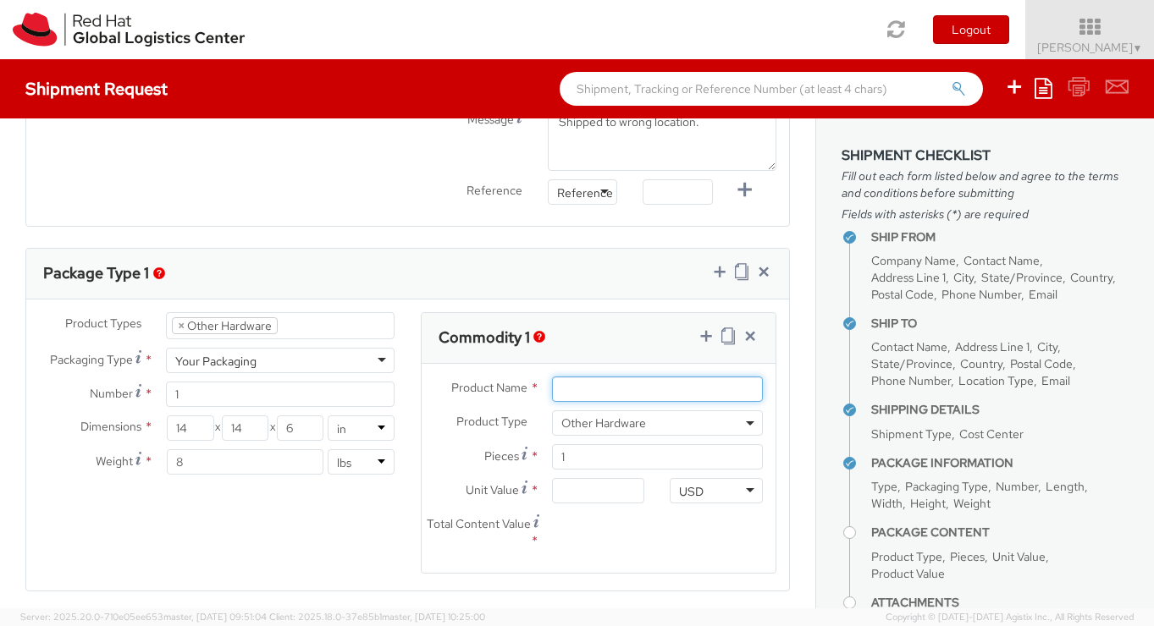
click at [616, 387] on input "Product Name *" at bounding box center [657, 389] width 211 height 25
type input "N"
type input "Dell NIC CF cards"
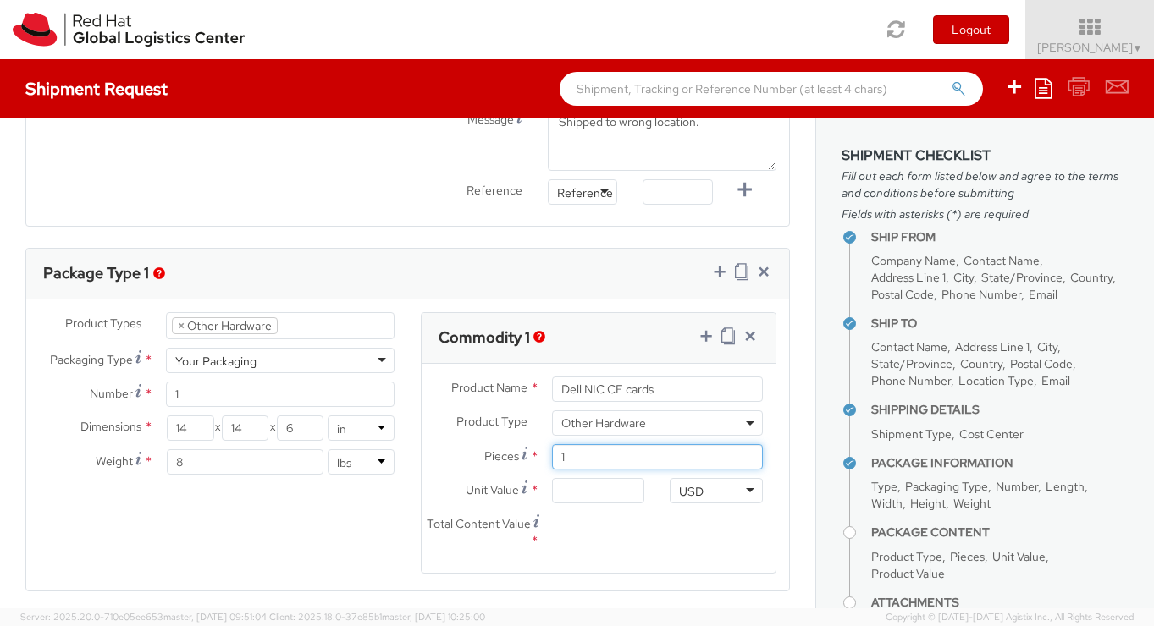
click at [623, 460] on input "1" at bounding box center [657, 456] width 211 height 25
type input "10"
type input "0.00"
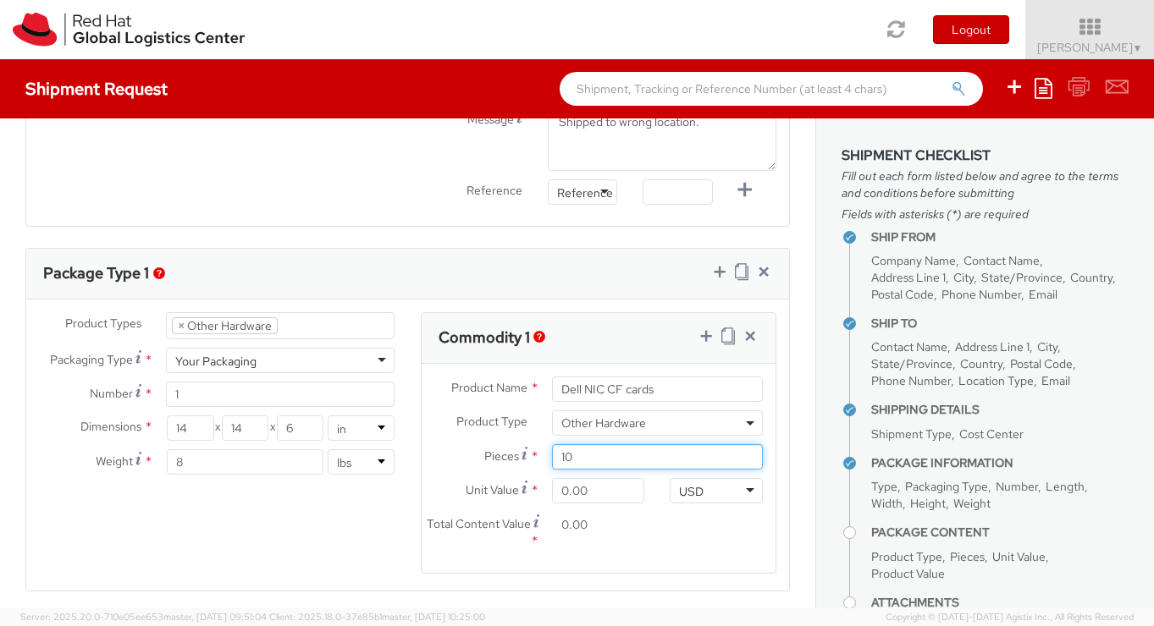
type input "10"
click at [700, 541] on div "Total Content Value * 0.00" at bounding box center [598, 536] width 355 height 48
click at [598, 492] on input "0.00" at bounding box center [598, 490] width 92 height 25
drag, startPoint x: 559, startPoint y: 491, endPoint x: 614, endPoint y: 493, distance: 55.9
click at [614, 493] on input "0.00" at bounding box center [598, 490] width 92 height 25
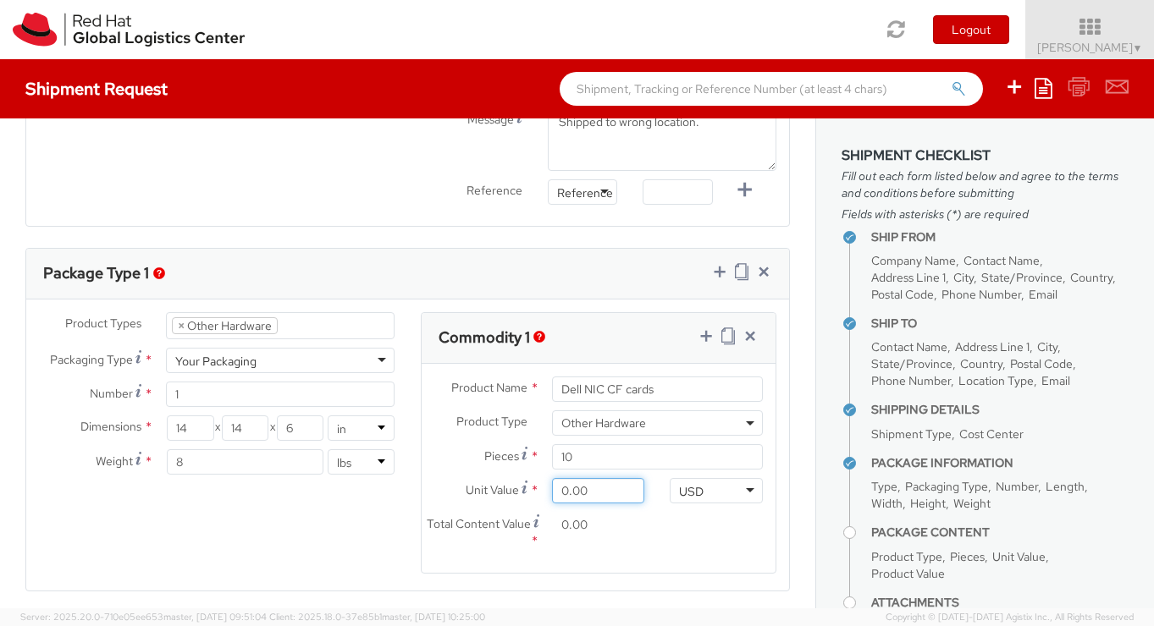
type input "1.00"
type input "10.00"
type input "100.00"
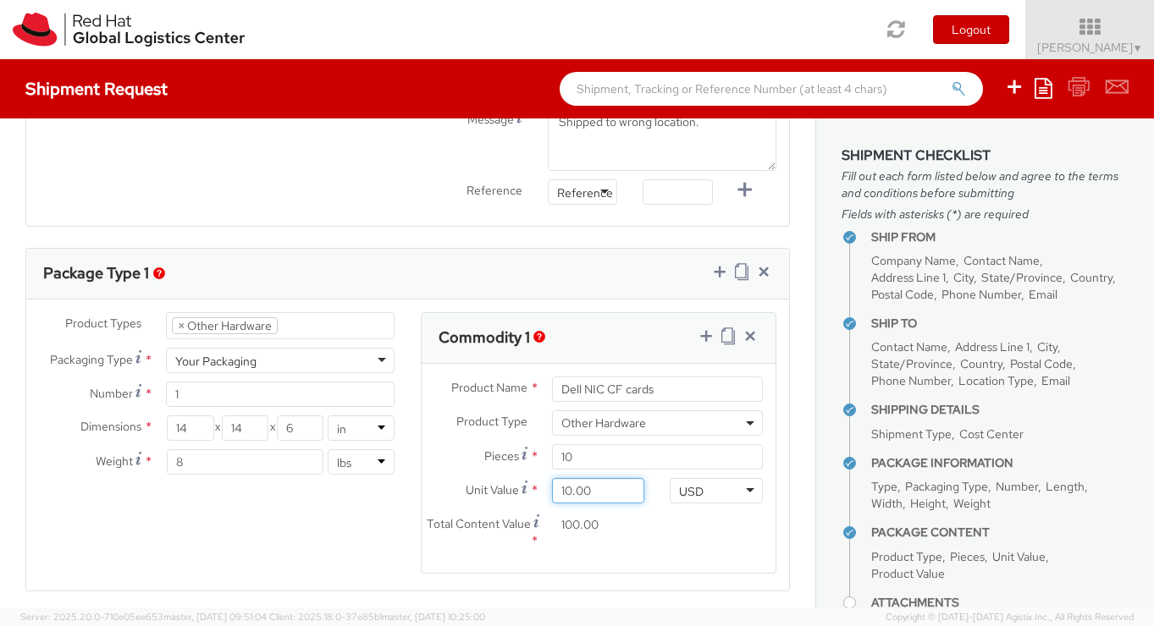
type input "1,000.00"
type input "10,000.00"
type input "100,000.00"
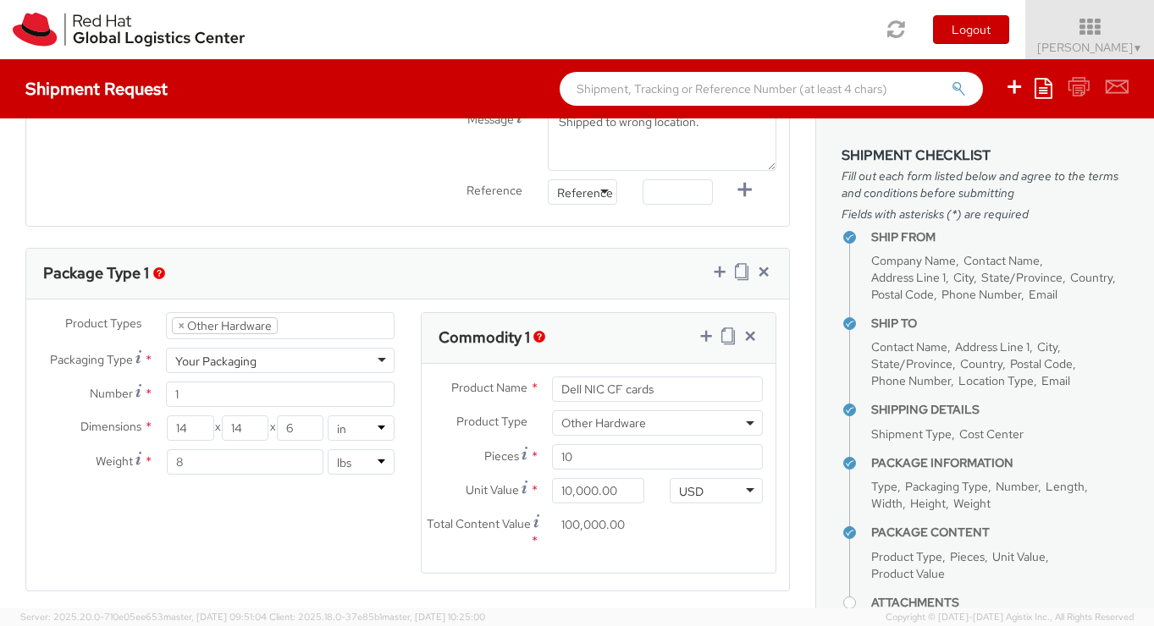
click at [706, 526] on div "Total Content Value * 100,000.00" at bounding box center [598, 536] width 355 height 48
click at [575, 460] on input "10" at bounding box center [657, 456] width 211 height 25
drag, startPoint x: 637, startPoint y: 487, endPoint x: 546, endPoint y: 486, distance: 91.4
click at [546, 486] on div "10,000.00" at bounding box center [598, 490] width 118 height 25
type input "1.00"
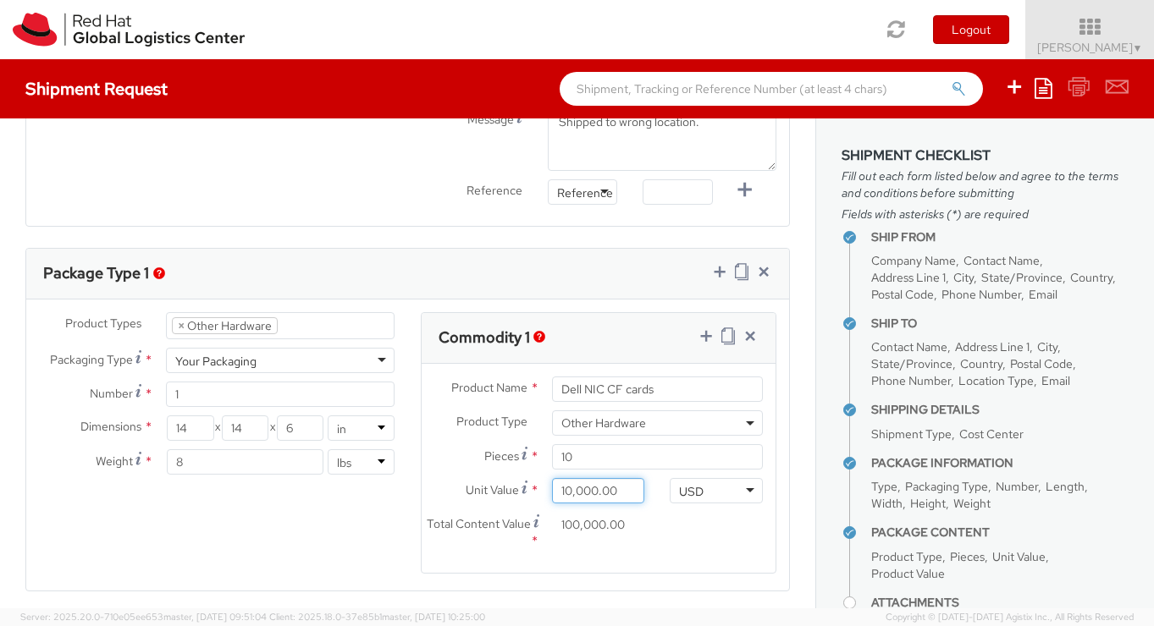
type input "10.00"
type input "100.00"
type input "1,000.00"
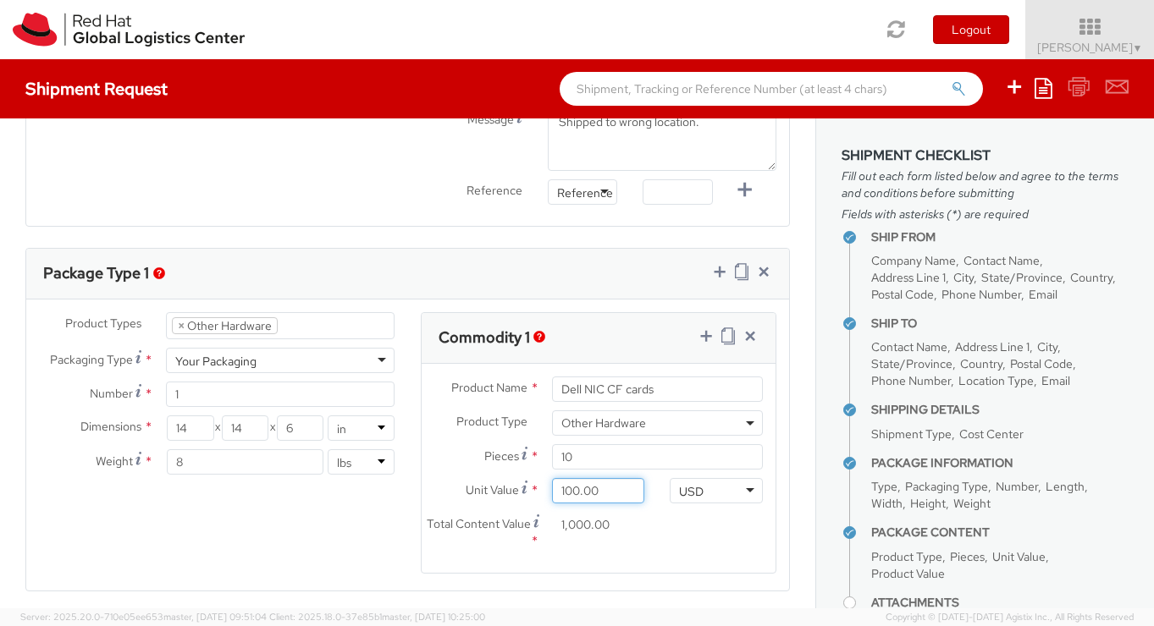
type input "1,000.00"
type input "10,000.00"
click at [604, 552] on div "Total Content Value * 10,000.00" at bounding box center [539, 536] width 236 height 48
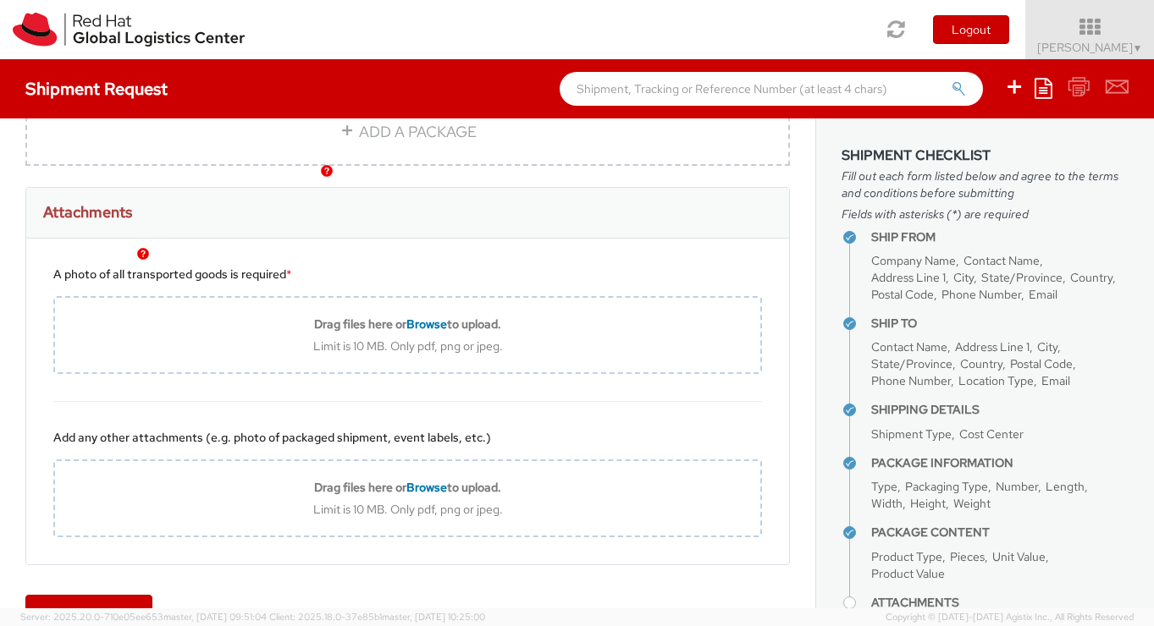
scroll to position [1256, 0]
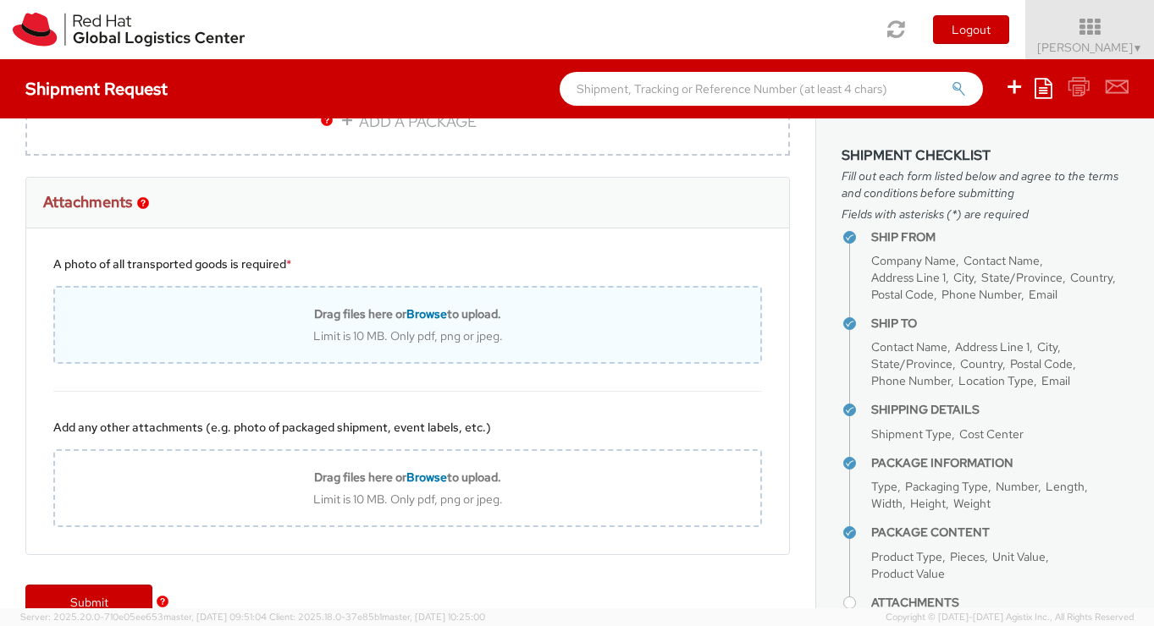
click at [430, 313] on span "Browse" at bounding box center [426, 313] width 41 height 15
type input "C:\fakepath\signal-2025-10-01-093425.jpeg"
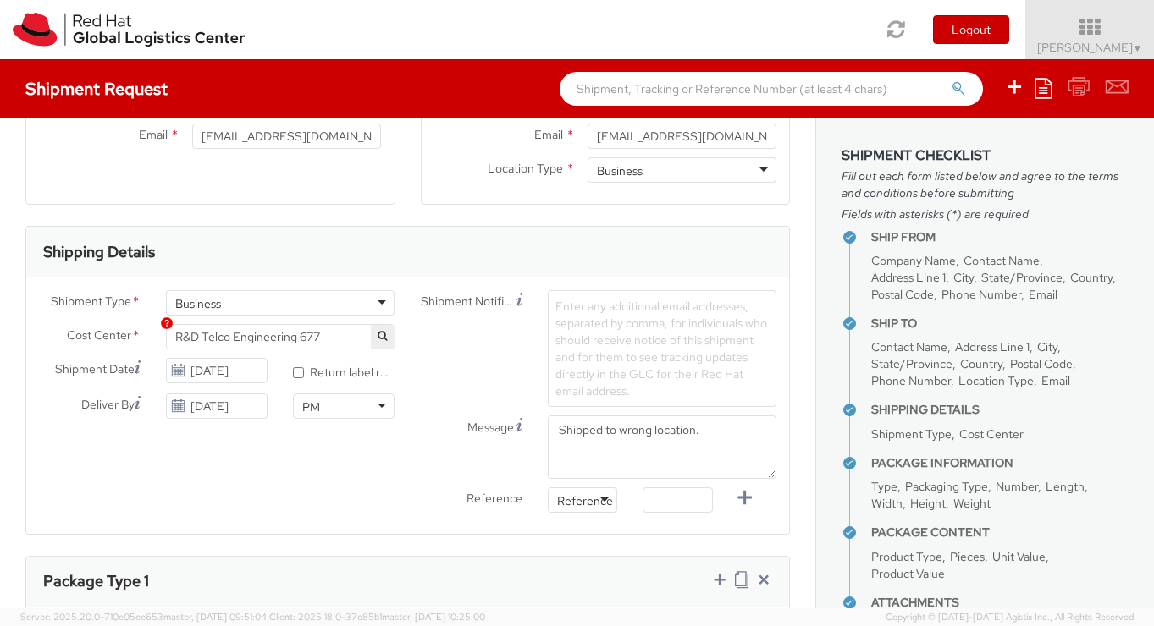
scroll to position [425, 0]
click at [672, 336] on span "Enter any additional email addresses, separated by comma, for individuals who s…" at bounding box center [661, 347] width 212 height 100
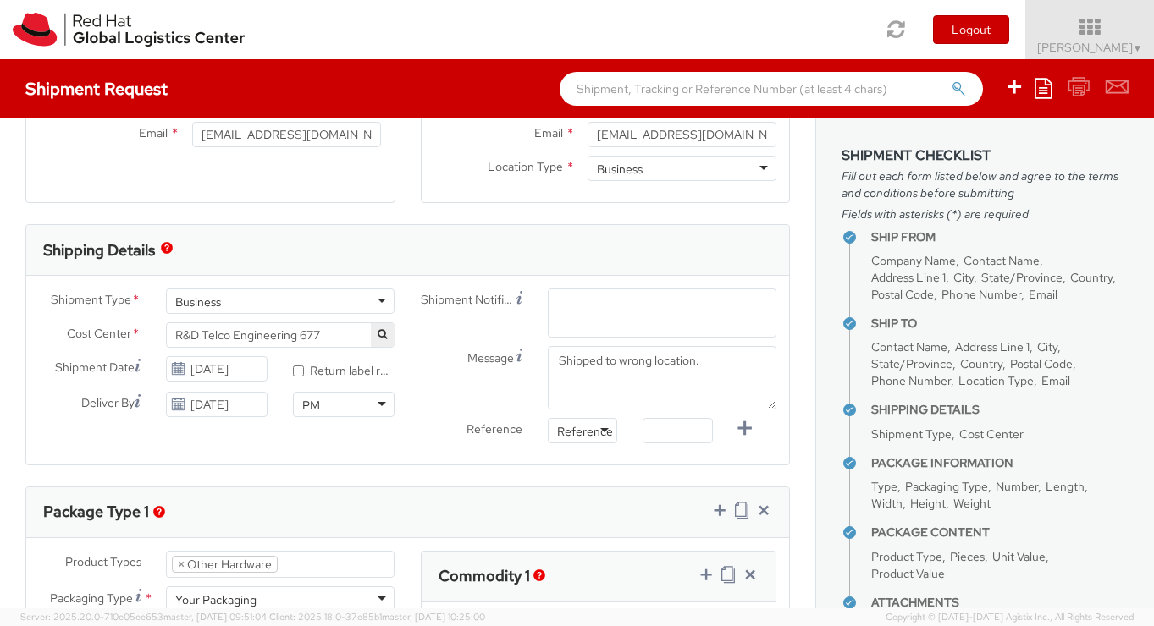
paste input "[EMAIL_ADDRESS][PERSON_NAME][DOMAIN_NAME]"
type input "[EMAIL_ADDRESS][PERSON_NAME][DOMAIN_NAME]"
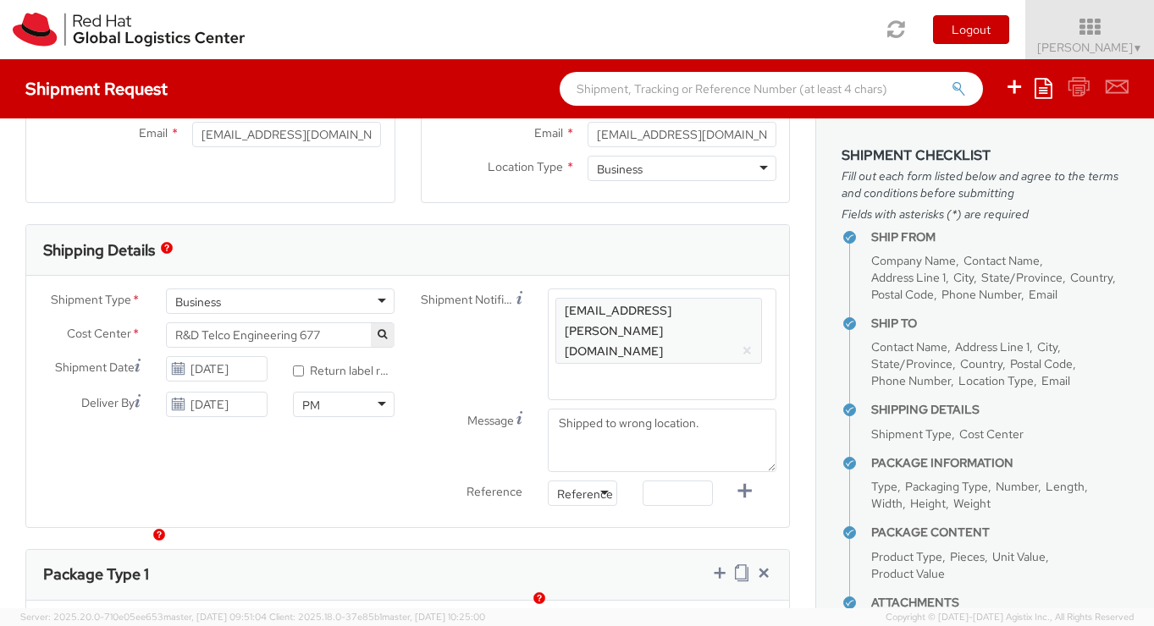
scroll to position [0, 0]
click at [410, 481] on div "Reference Reference Number Reference Number Other Purchase Order Number Referen…" at bounding box center [599, 498] width 382 height 34
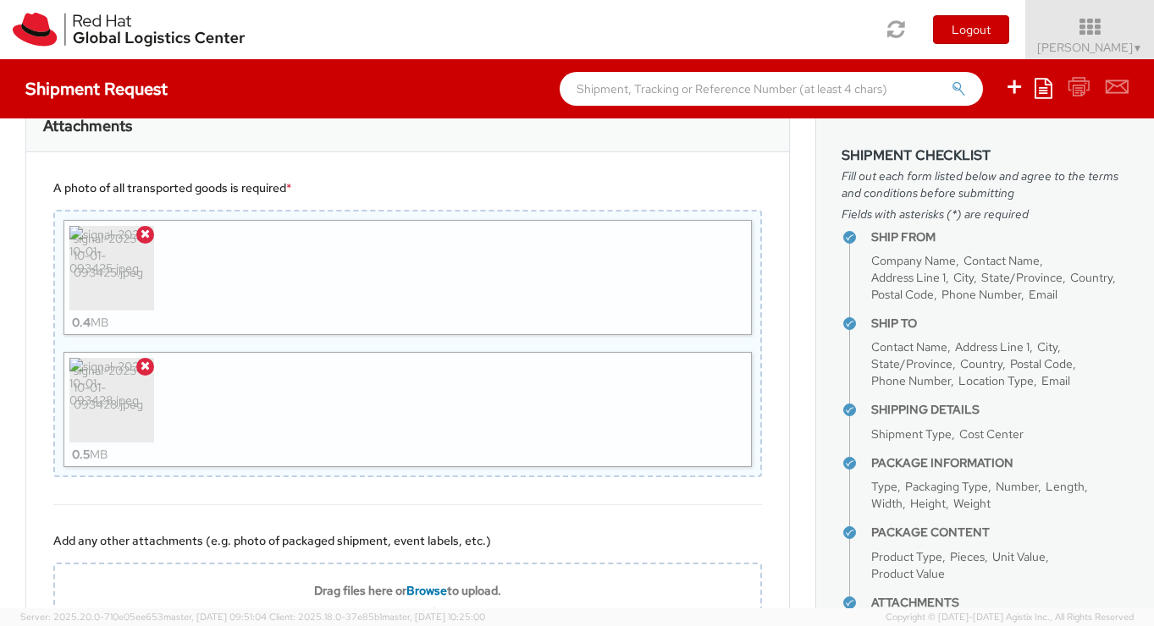
scroll to position [1413, 0]
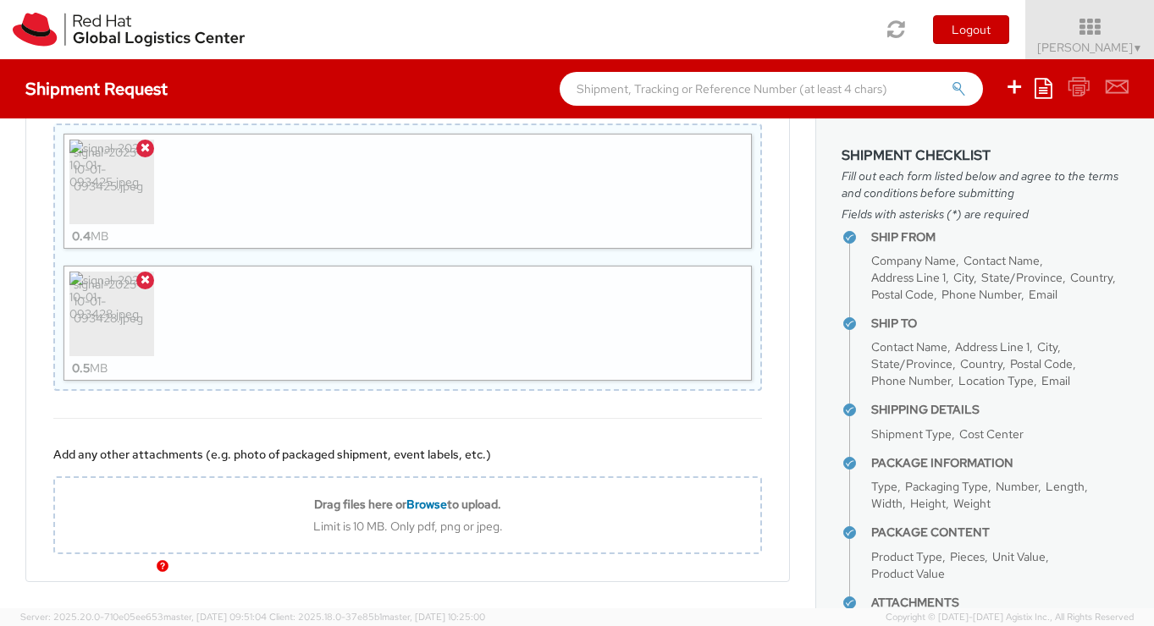
click at [94, 612] on link "Submit" at bounding box center [88, 629] width 127 height 34
